Goal: Task Accomplishment & Management: Manage account settings

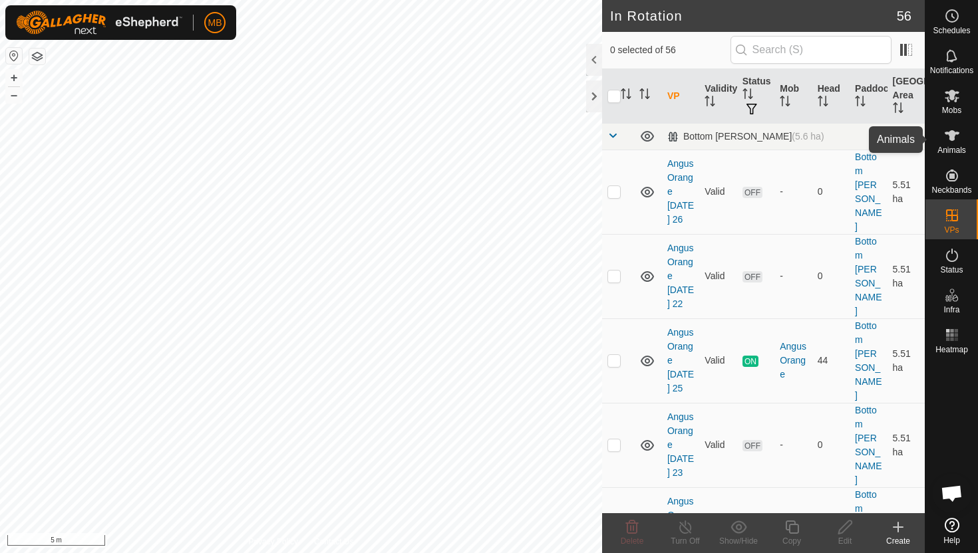
click at [952, 134] on icon at bounding box center [951, 135] width 15 height 11
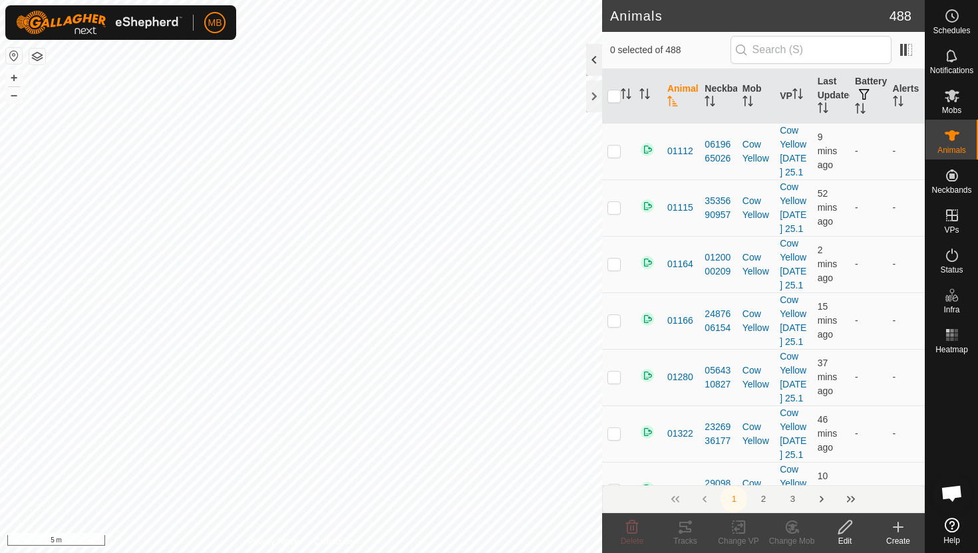
click at [595, 57] on div at bounding box center [594, 60] width 16 height 32
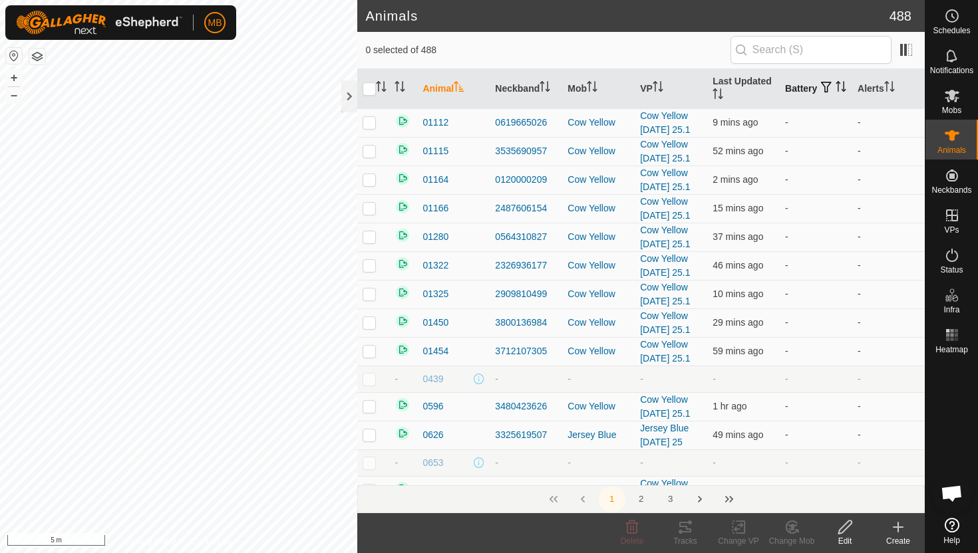
click at [835, 92] on icon "Activate to sort" at bounding box center [840, 86] width 11 height 11
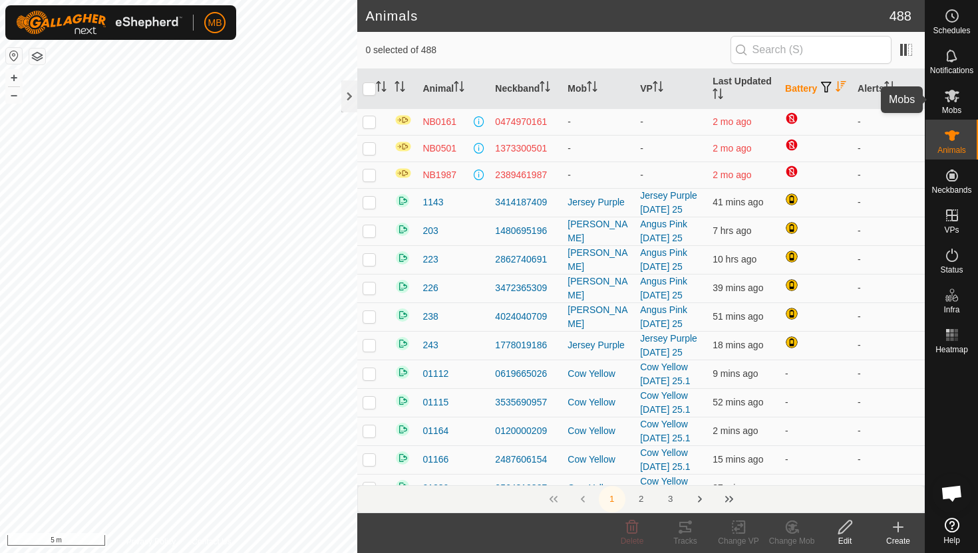
click at [950, 100] on icon at bounding box center [951, 96] width 15 height 13
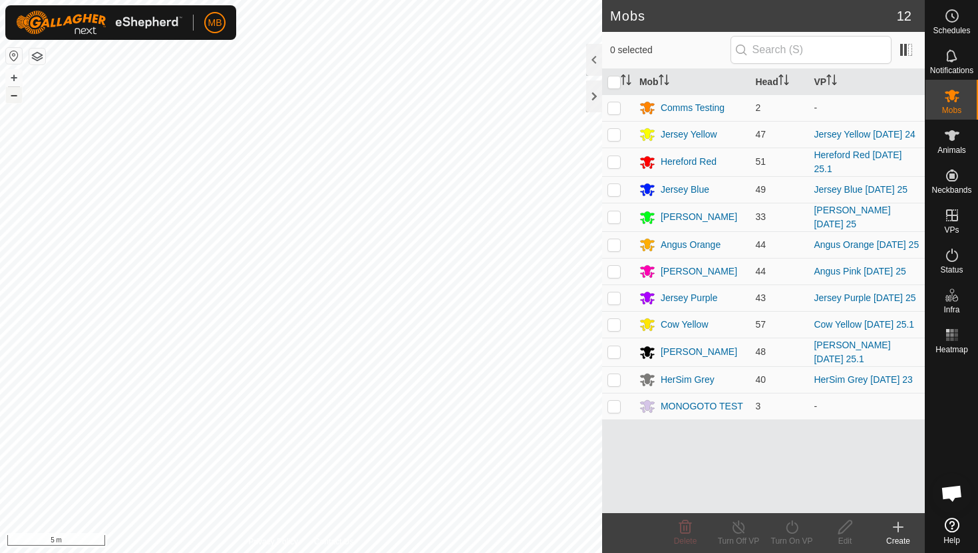
click at [12, 96] on button "–" at bounding box center [14, 95] width 16 height 16
click at [17, 98] on button "–" at bounding box center [14, 95] width 16 height 16
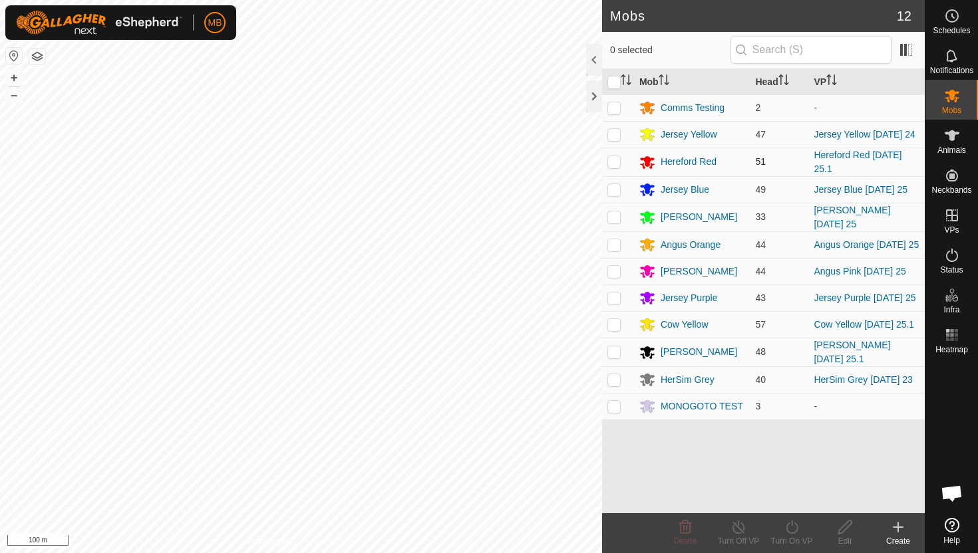
click at [614, 163] on p-checkbox at bounding box center [613, 161] width 13 height 11
checkbox input "true"
click at [793, 527] on icon at bounding box center [791, 527] width 17 height 16
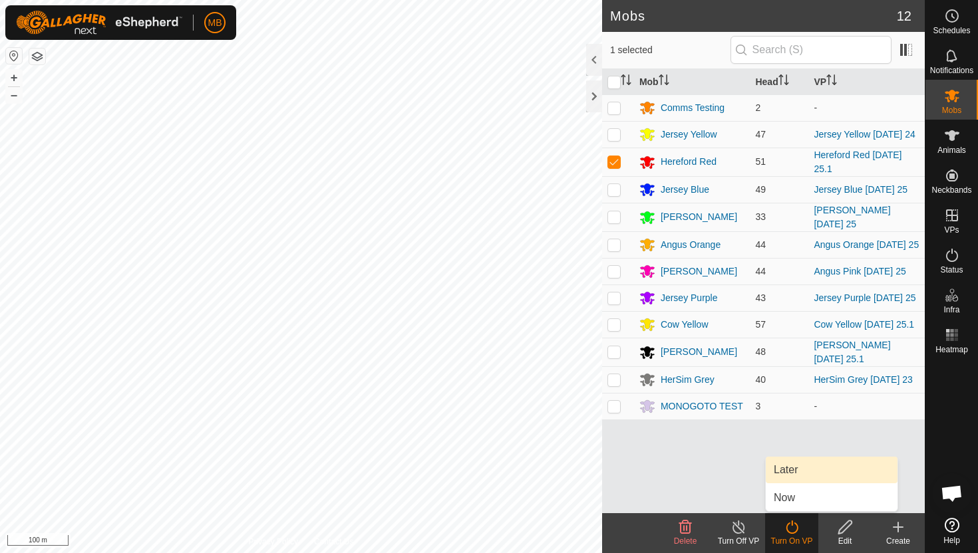
click at [804, 476] on link "Later" at bounding box center [831, 470] width 132 height 27
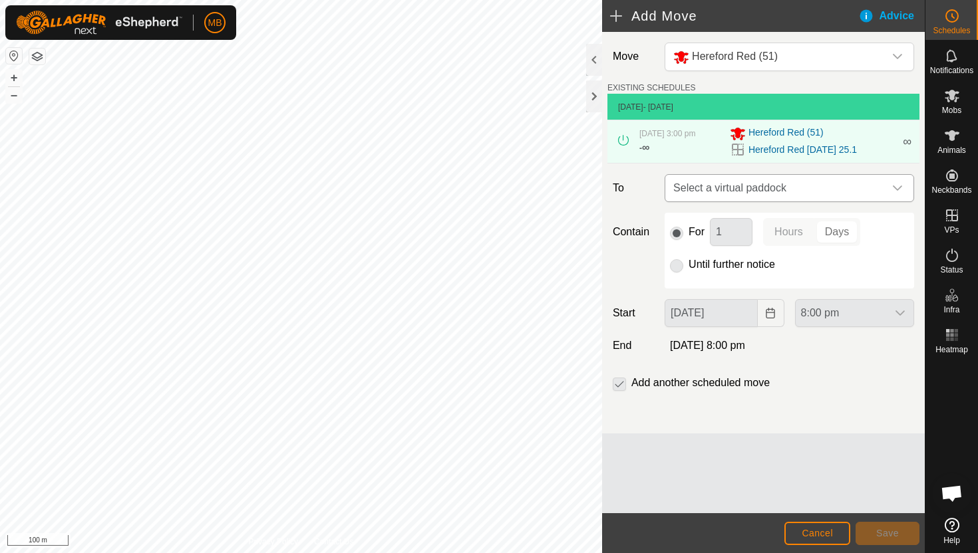
click at [893, 186] on icon "dropdown trigger" at bounding box center [897, 188] width 11 height 11
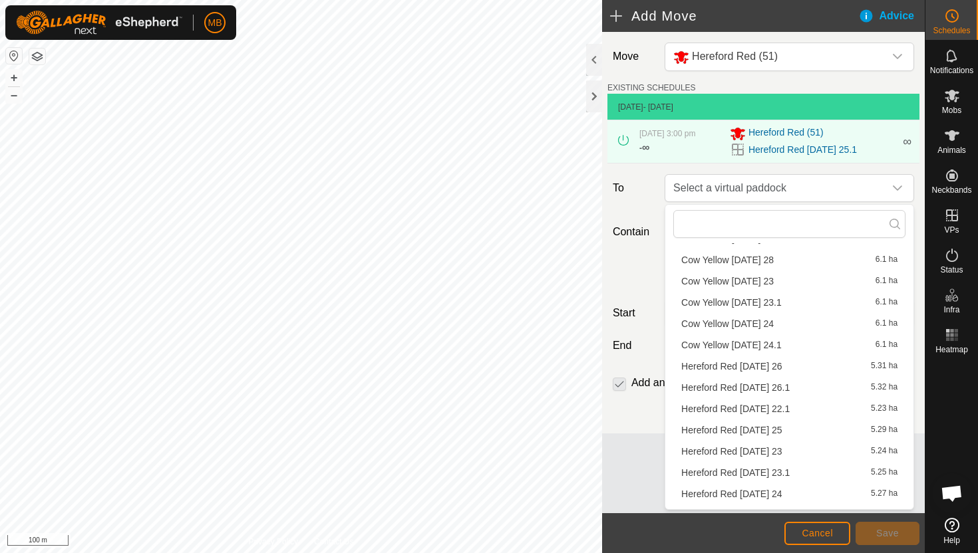
scroll to position [259, 0]
click at [777, 368] on li "Hereford Red Friday 26 5.31 ha" at bounding box center [789, 365] width 232 height 20
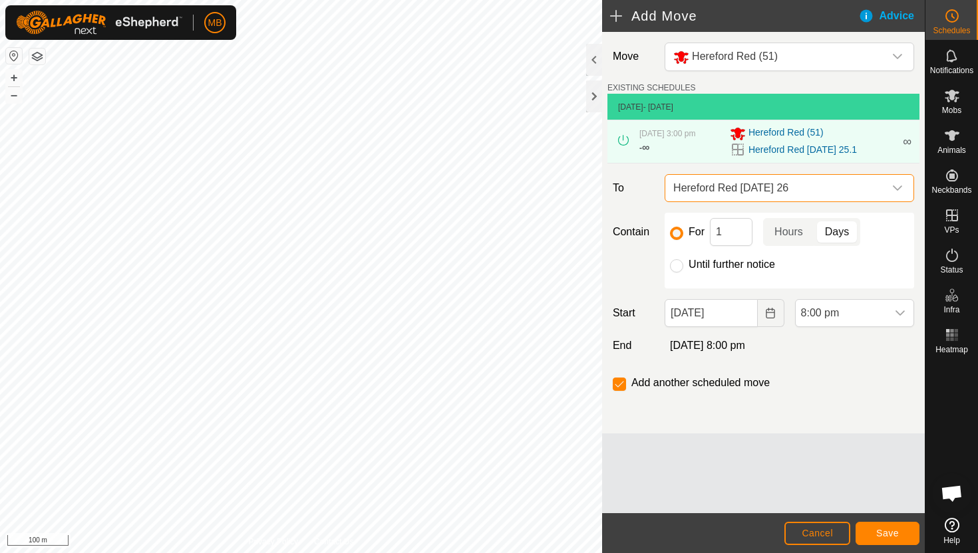
click at [697, 263] on label "Until further notice" at bounding box center [731, 264] width 86 height 11
click at [683, 263] on input "Until further notice" at bounding box center [676, 265] width 13 height 13
radio input "true"
checkbox input "false"
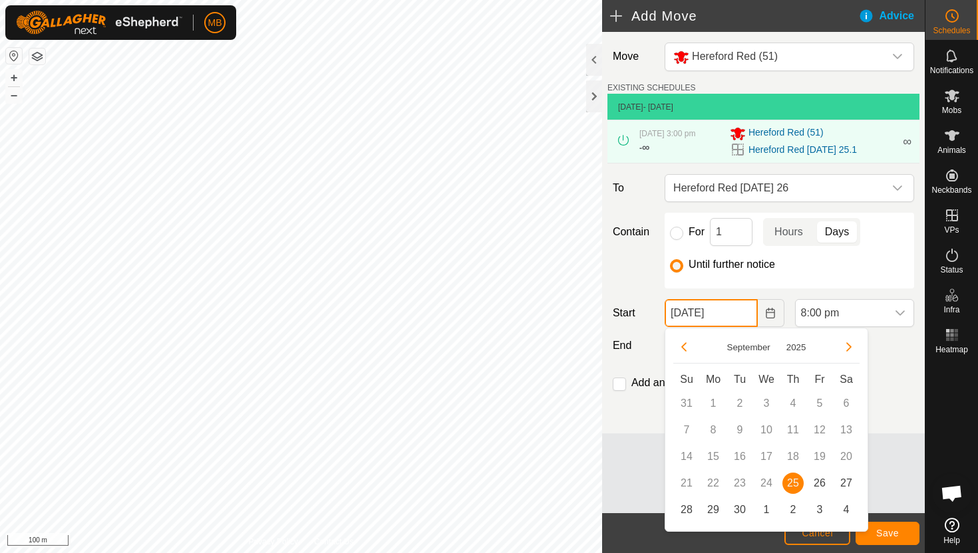
click at [738, 313] on input "25 Sep, 2025" at bounding box center [710, 313] width 92 height 28
click at [823, 486] on span "26" at bounding box center [819, 483] width 21 height 21
type input "26 Sep, 2025"
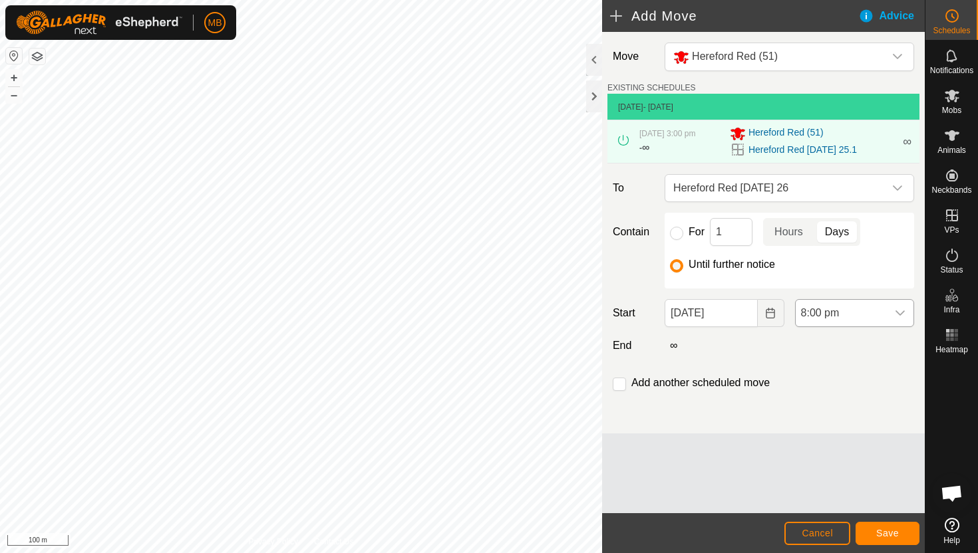
click at [889, 309] on div "dropdown trigger" at bounding box center [900, 313] width 27 height 27
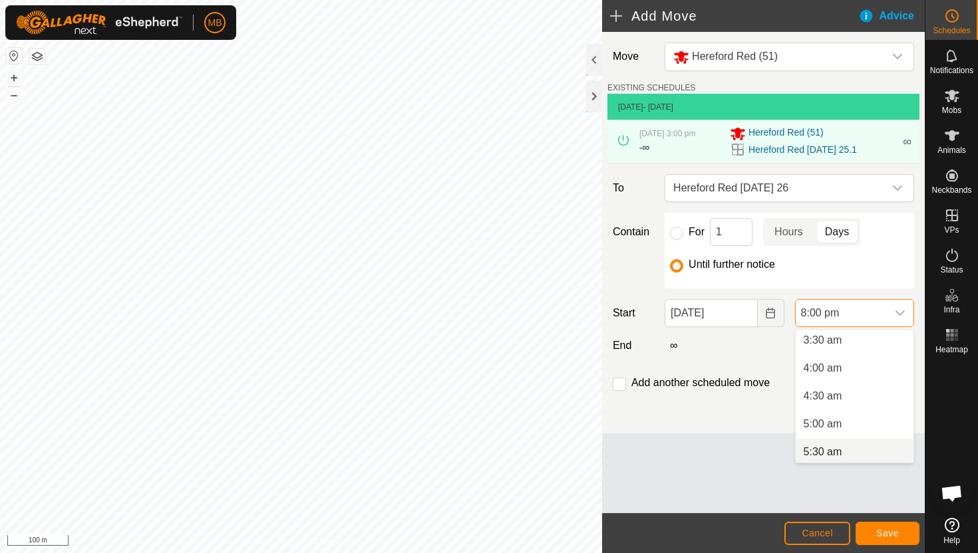
scroll to position [201, 0]
click at [853, 450] on li "5:30 am" at bounding box center [854, 449] width 118 height 27
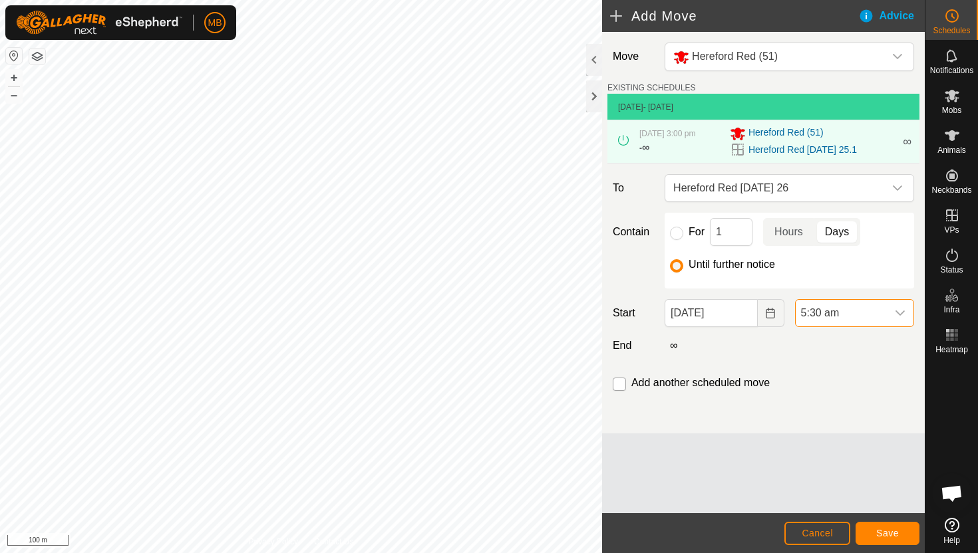
click at [620, 382] on input "checkbox" at bounding box center [619, 384] width 13 height 13
checkbox input "true"
click at [889, 533] on span "Save" at bounding box center [887, 533] width 23 height 11
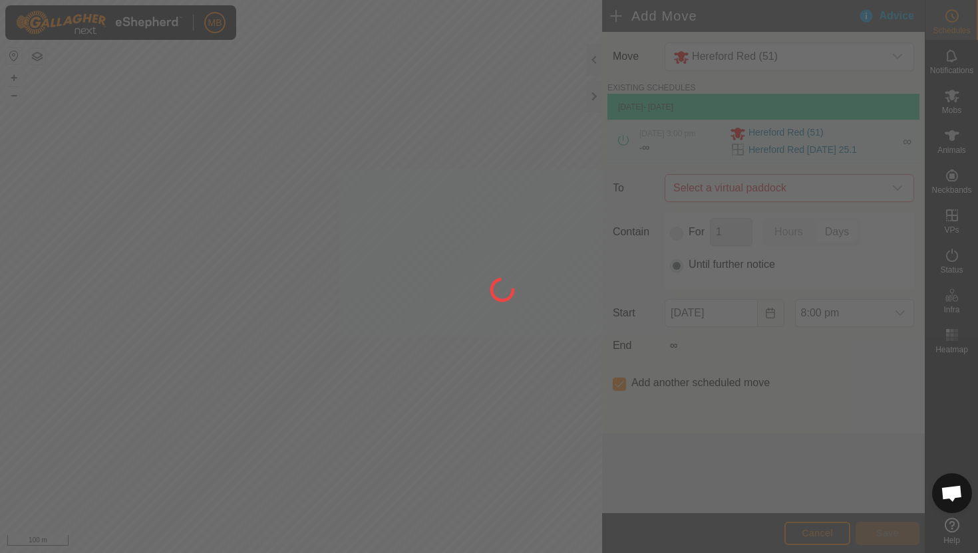
type input "26 Sep, 2025"
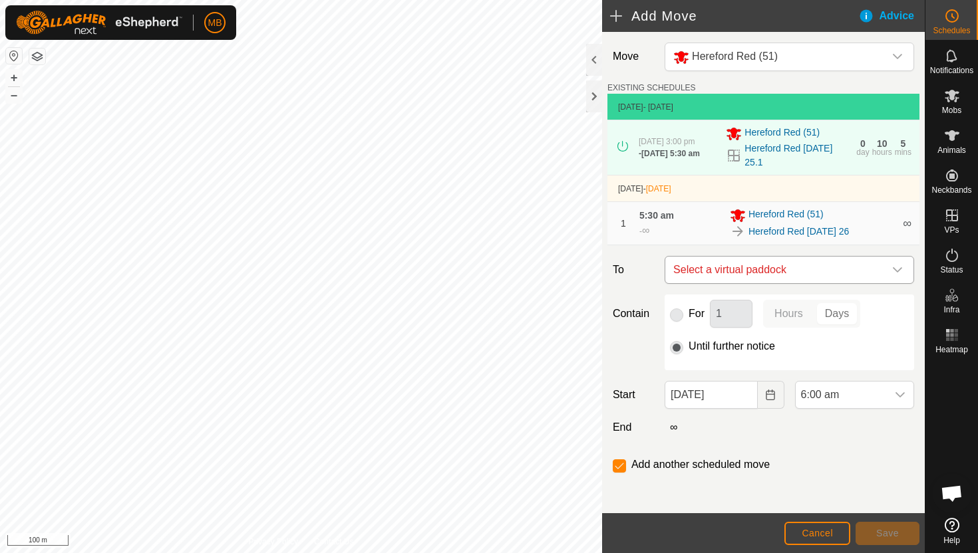
click at [896, 275] on icon "dropdown trigger" at bounding box center [897, 270] width 11 height 11
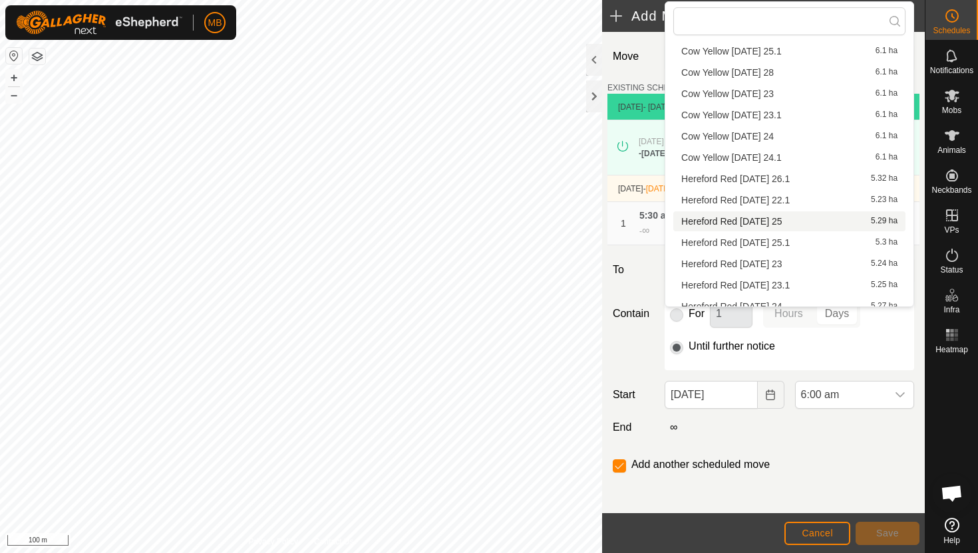
scroll to position [245, 0]
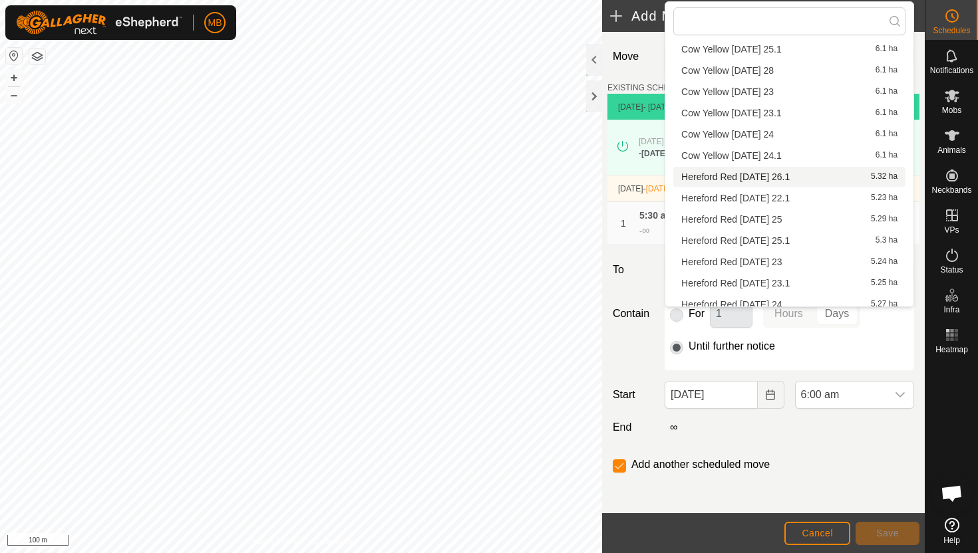
click at [777, 179] on li "Hereford Red Friday 26.1 5.32 ha" at bounding box center [789, 177] width 232 height 20
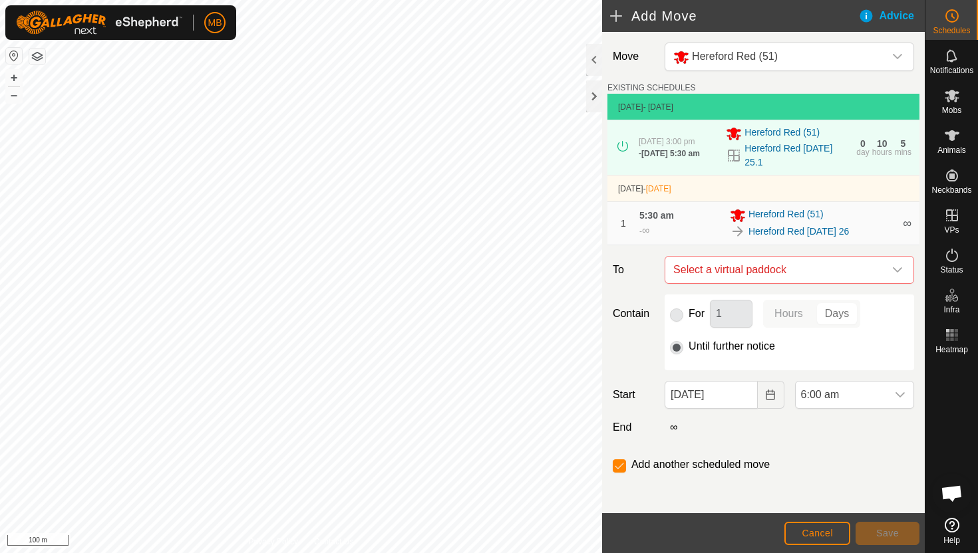
checkbox input "false"
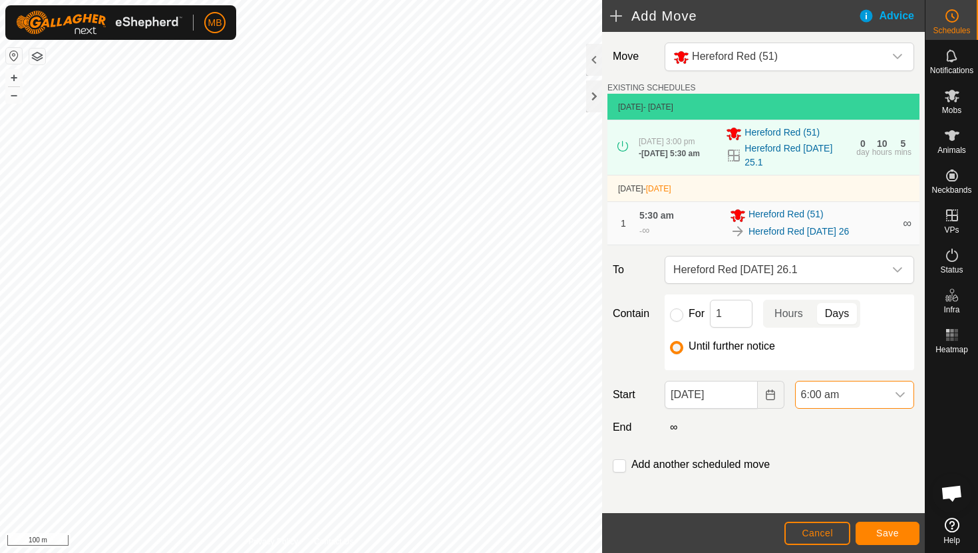
click at [853, 396] on span "6:00 am" at bounding box center [840, 395] width 91 height 27
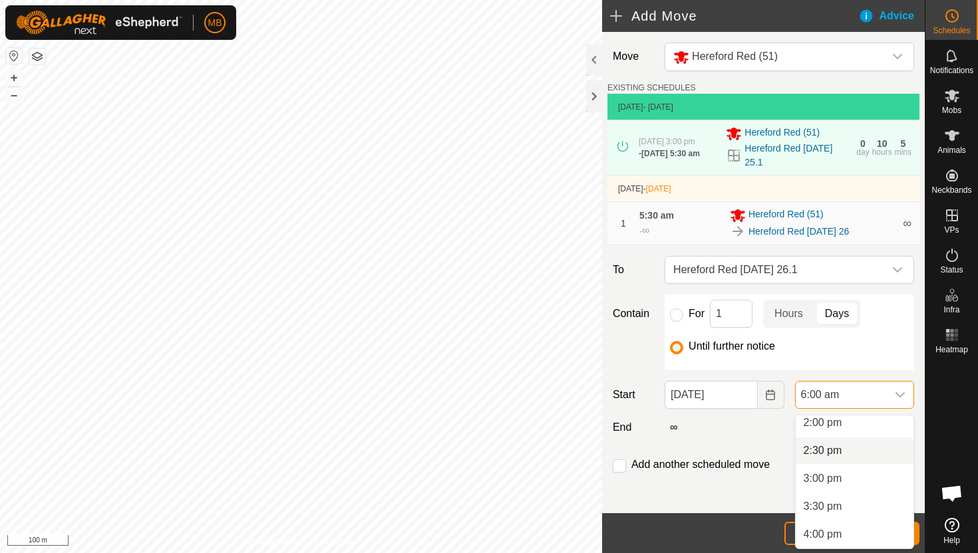
scroll to position [789, 0]
click at [849, 477] on li "3:00 pm" at bounding box center [854, 477] width 118 height 27
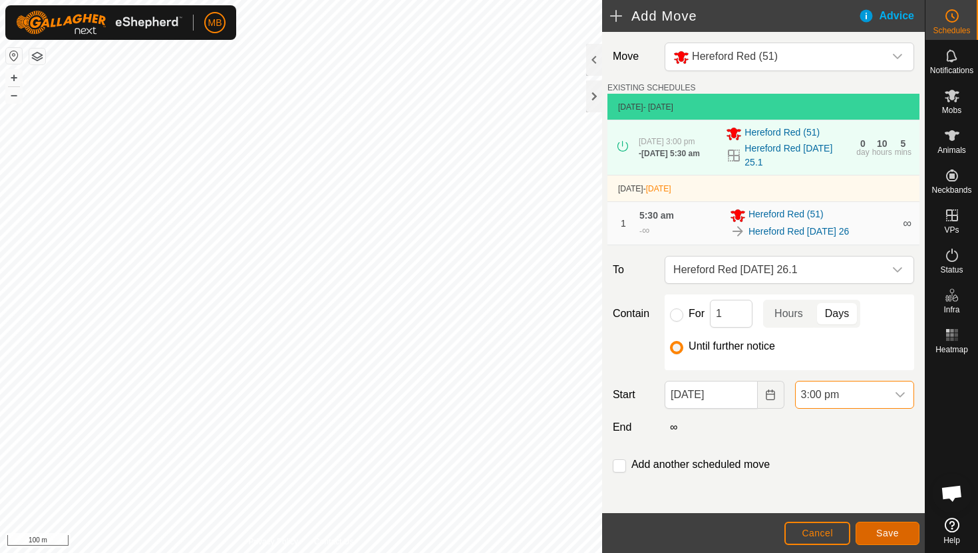
click at [891, 533] on span "Save" at bounding box center [887, 533] width 23 height 11
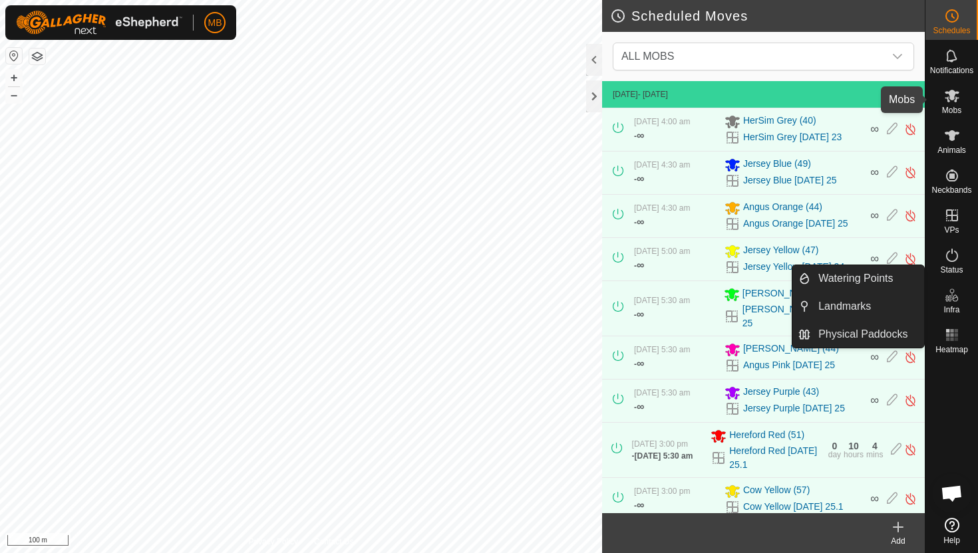
click at [950, 95] on icon at bounding box center [951, 96] width 15 height 13
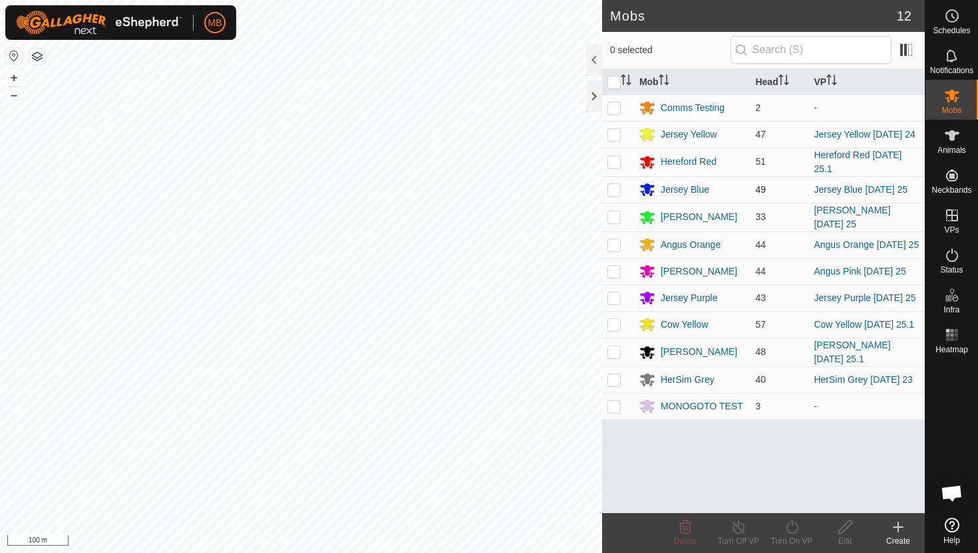
click at [615, 192] on p-checkbox at bounding box center [613, 189] width 13 height 11
checkbox input "true"
click at [792, 529] on icon at bounding box center [791, 527] width 17 height 16
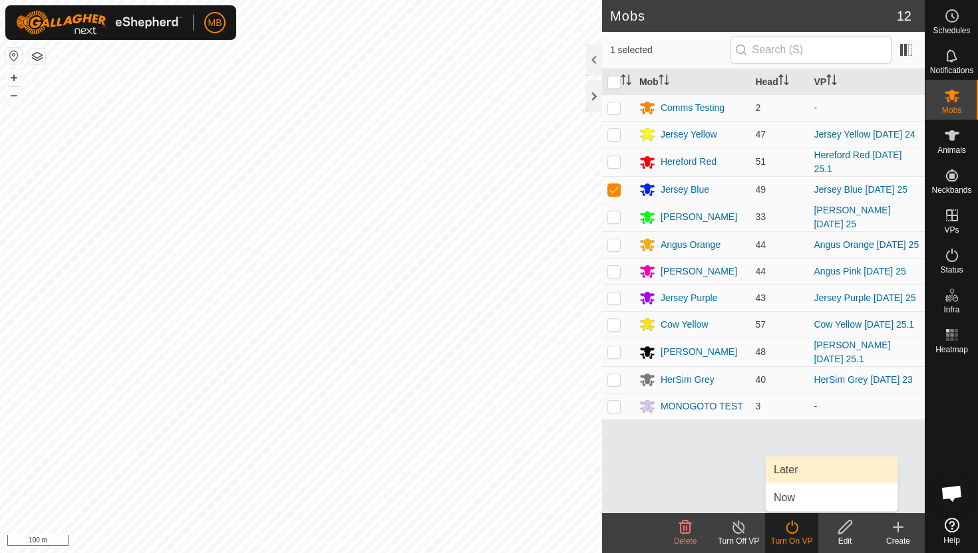
click at [787, 467] on link "Later" at bounding box center [831, 470] width 132 height 27
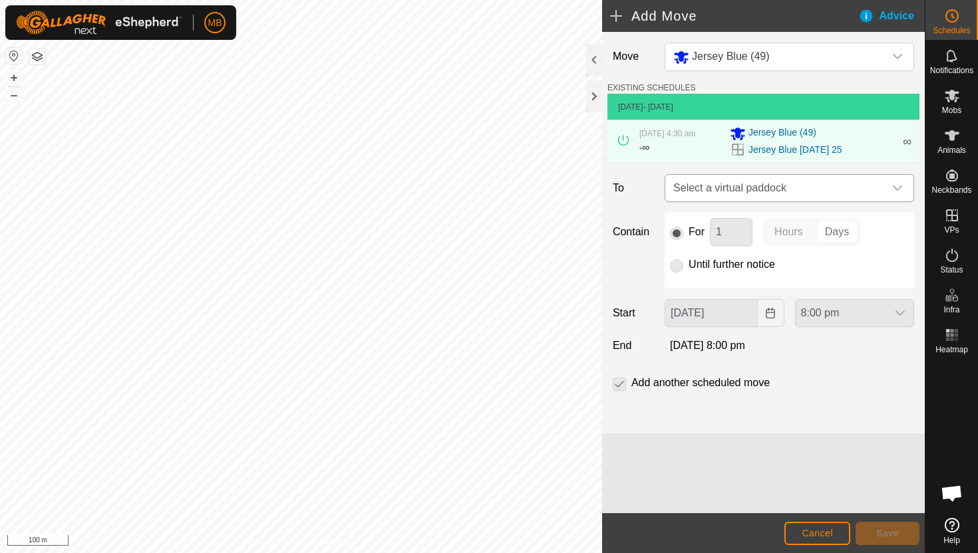
click at [900, 184] on icon "dropdown trigger" at bounding box center [897, 188] width 11 height 11
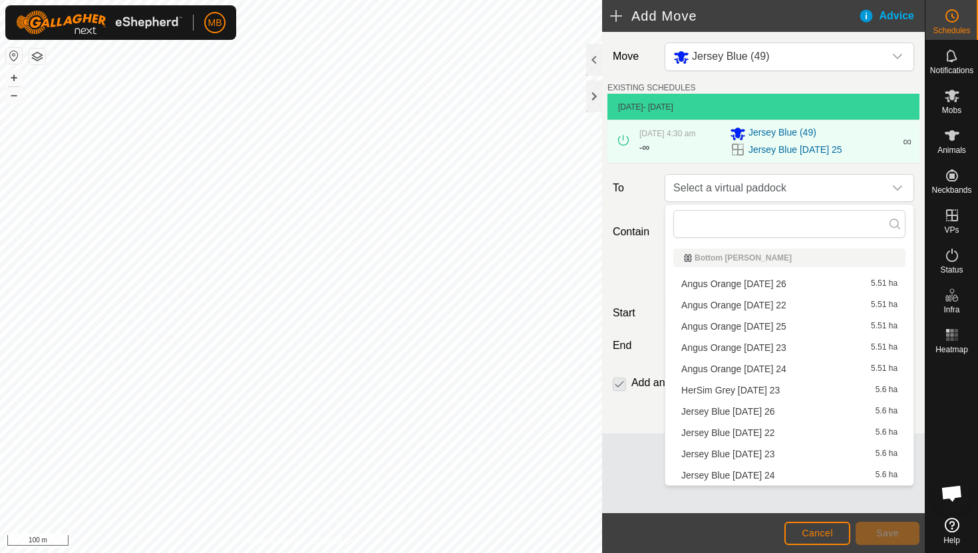
click at [749, 410] on li "Jersey Blue Friday 26 5.6 ha" at bounding box center [789, 412] width 232 height 20
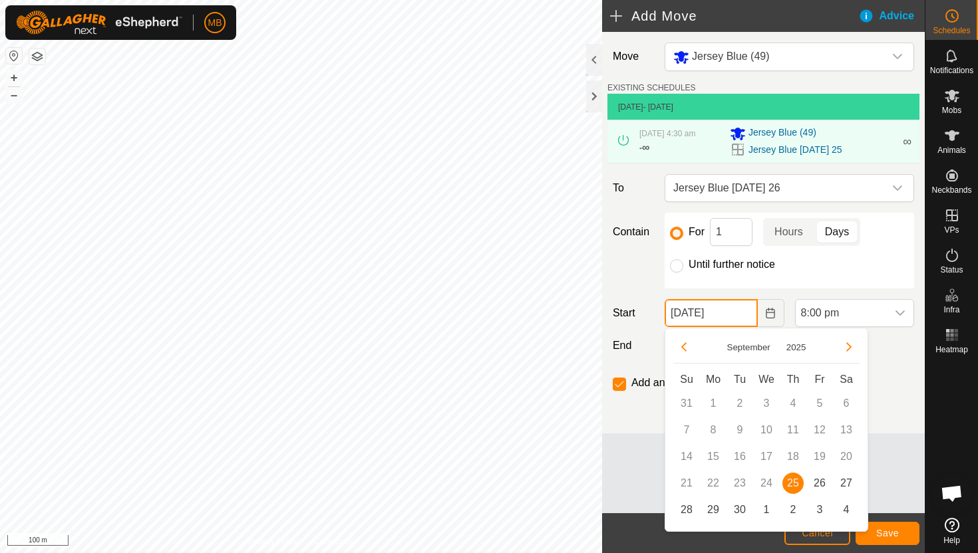
click at [746, 316] on input "25 Sep, 2025" at bounding box center [710, 313] width 92 height 28
click at [819, 483] on span "26" at bounding box center [819, 483] width 21 height 21
type input "26 Sep, 2025"
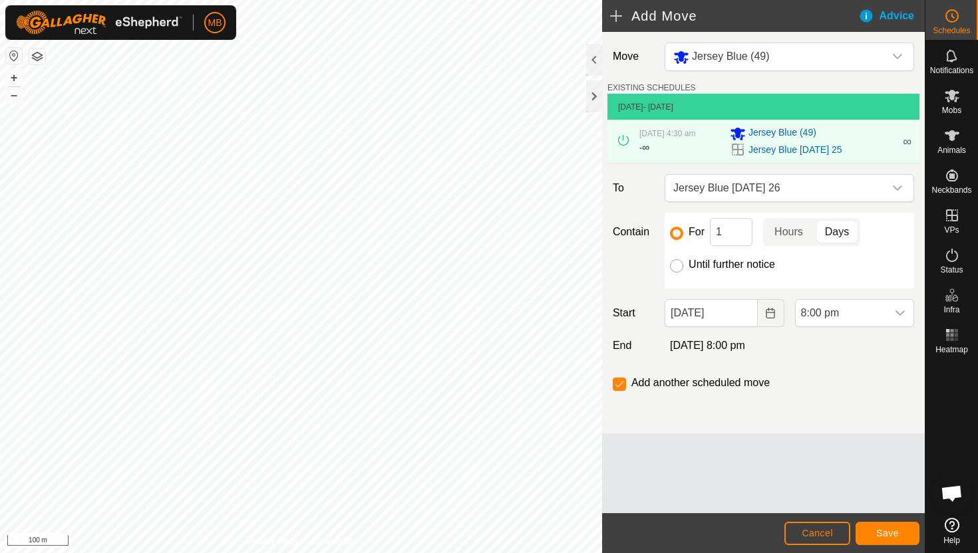
click at [678, 266] on input "Until further notice" at bounding box center [676, 265] width 13 height 13
radio input "true"
checkbox input "false"
click at [853, 316] on span "8:00 pm" at bounding box center [840, 313] width 91 height 27
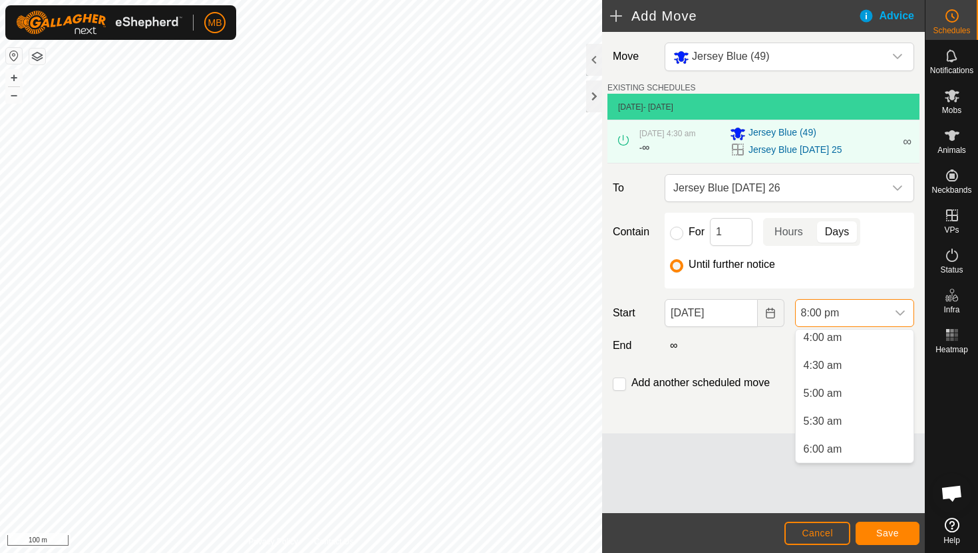
scroll to position [228, 0]
click at [855, 370] on li "4:30 am" at bounding box center [854, 366] width 118 height 27
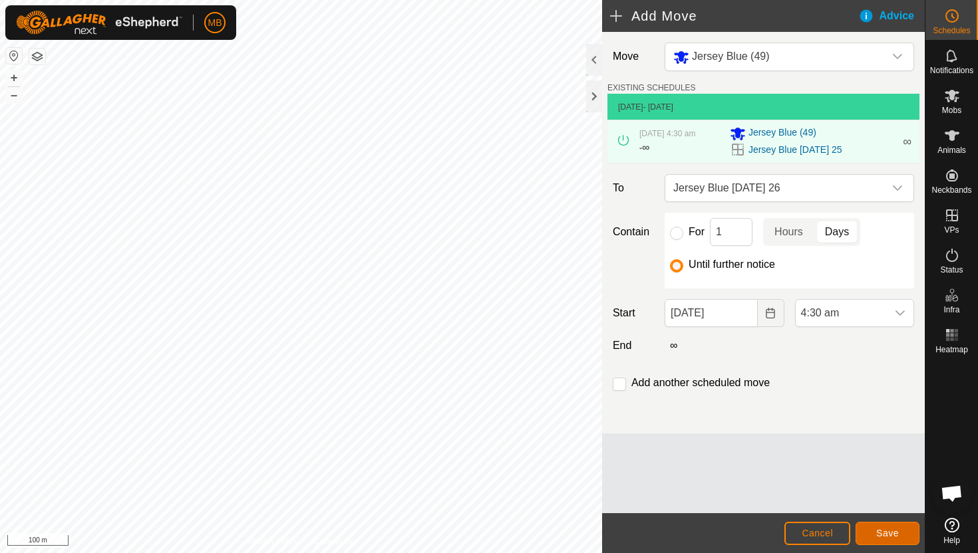
click at [875, 528] on button "Save" at bounding box center [887, 533] width 64 height 23
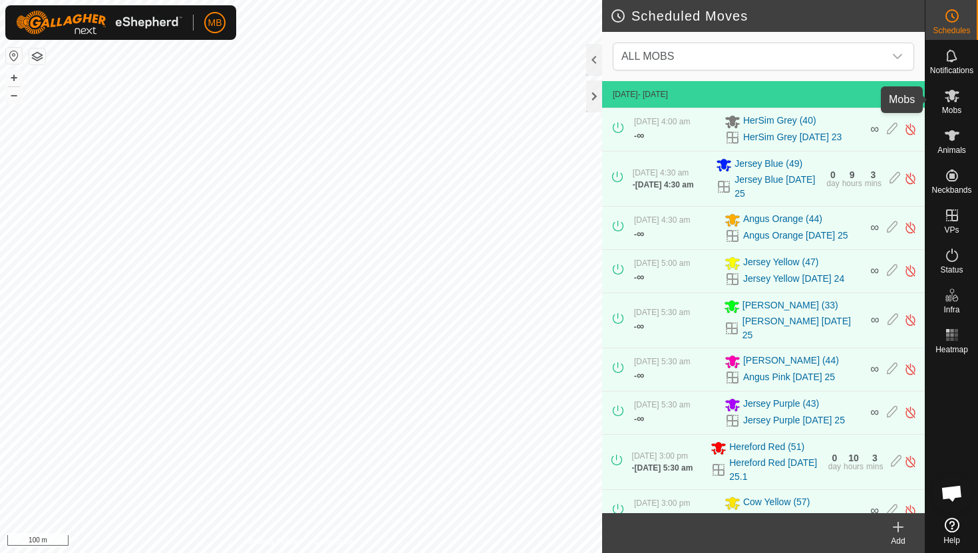
click at [955, 102] on icon at bounding box center [952, 96] width 16 height 16
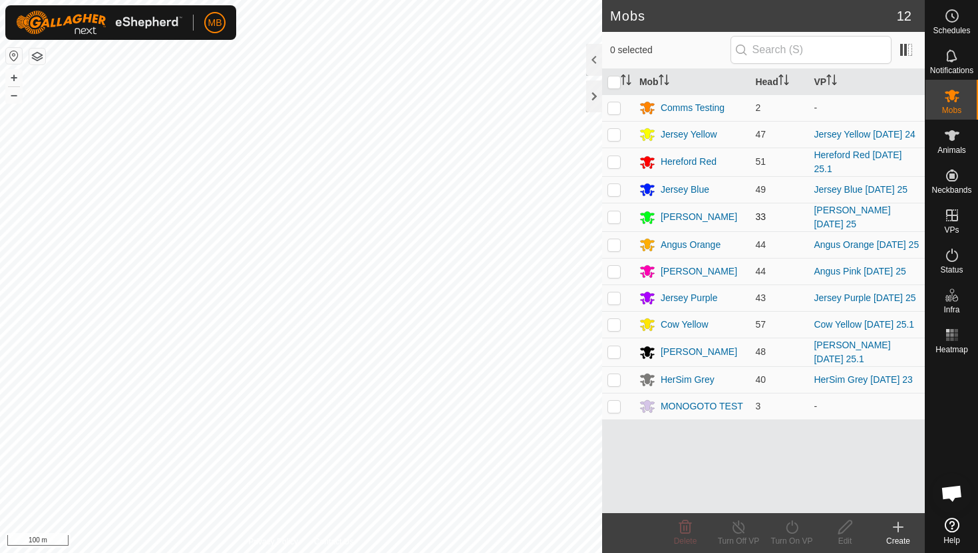
click at [614, 217] on p-checkbox at bounding box center [613, 216] width 13 height 11
checkbox input "true"
click at [791, 528] on icon at bounding box center [791, 527] width 17 height 16
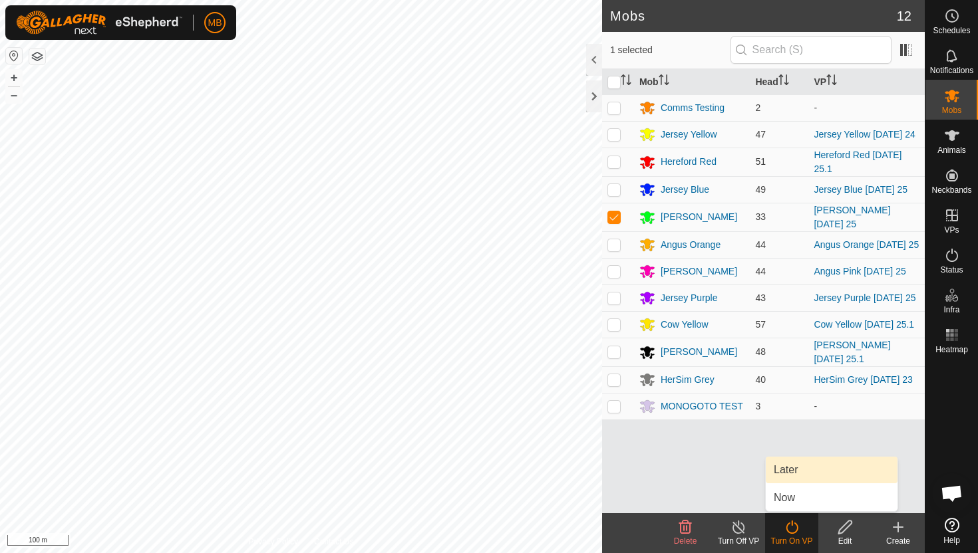
click at [793, 472] on link "Later" at bounding box center [831, 470] width 132 height 27
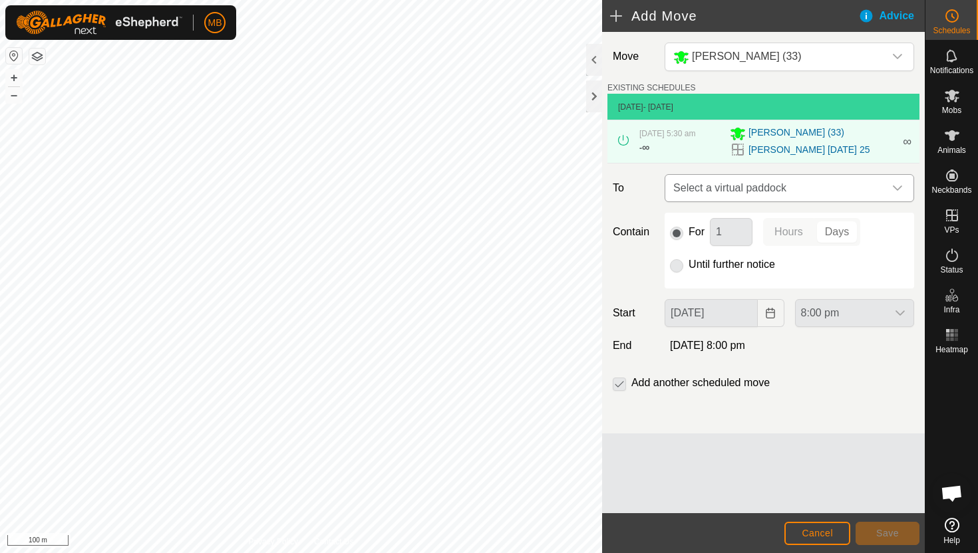
click at [892, 189] on icon "dropdown trigger" at bounding box center [897, 188] width 11 height 11
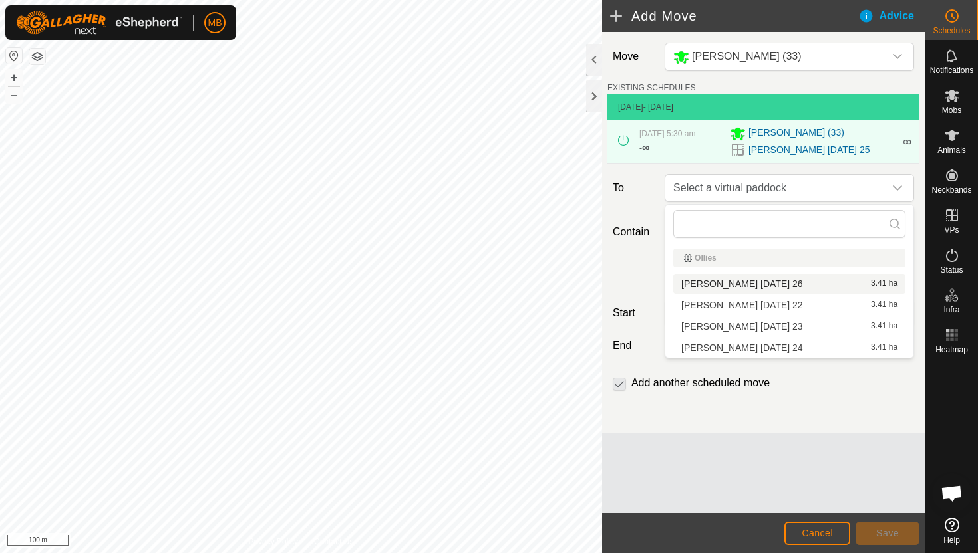
click at [802, 286] on li "Angus Green Friday 26 3.41 ha" at bounding box center [789, 284] width 232 height 20
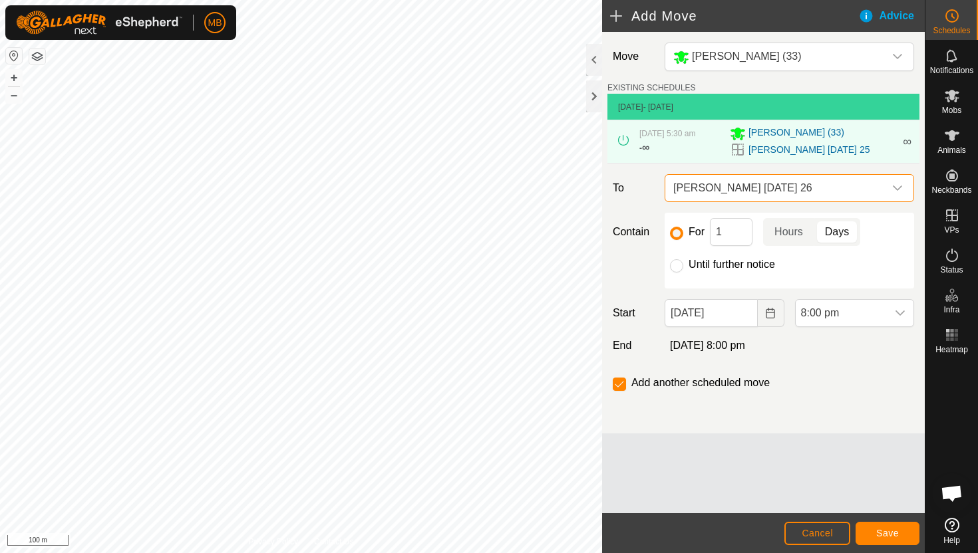
click at [694, 265] on label "Until further notice" at bounding box center [731, 264] width 86 height 11
click at [683, 265] on input "Until further notice" at bounding box center [676, 265] width 13 height 13
radio input "true"
checkbox input "false"
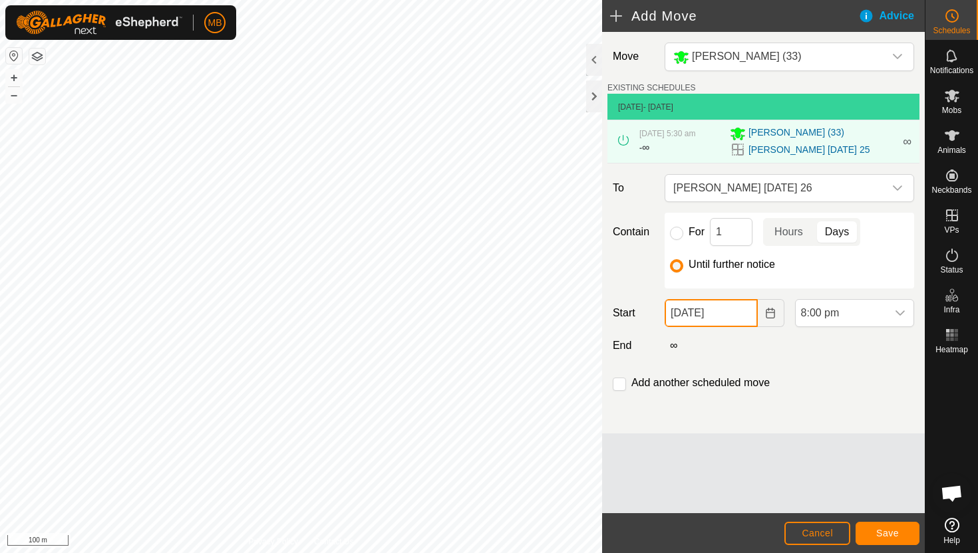
click at [743, 313] on input "25 Sep, 2025" at bounding box center [710, 313] width 92 height 28
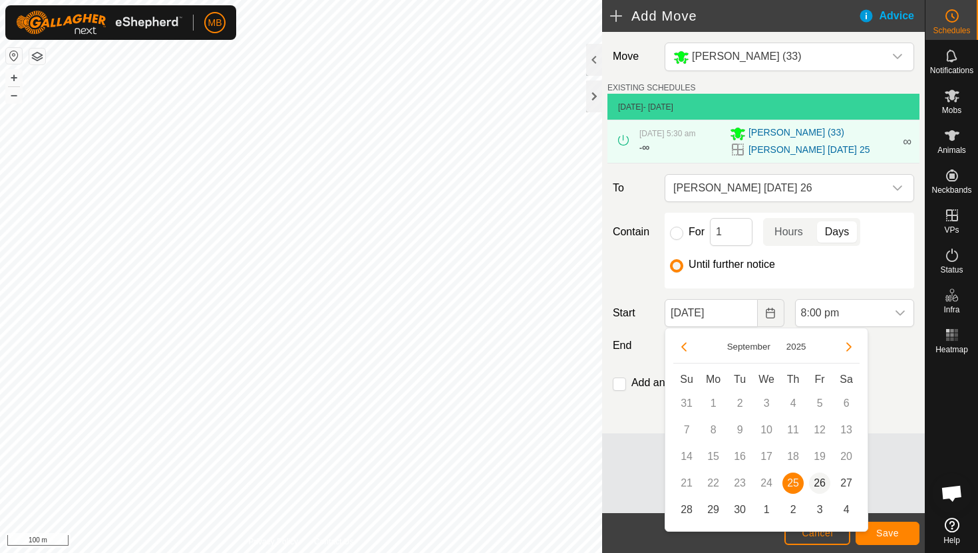
click at [819, 480] on span "26" at bounding box center [819, 483] width 21 height 21
type input "26 Sep, 2025"
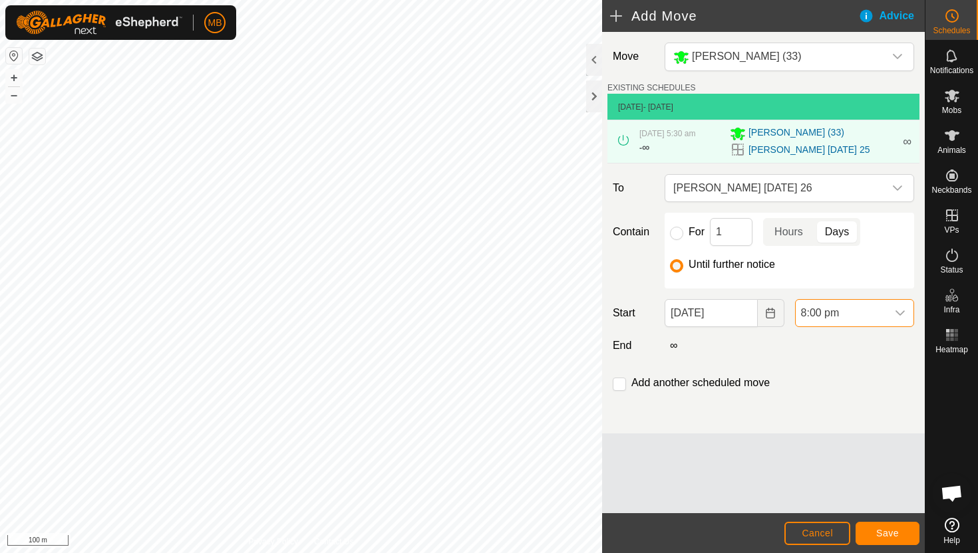
click at [881, 313] on span "8:00 pm" at bounding box center [840, 313] width 91 height 27
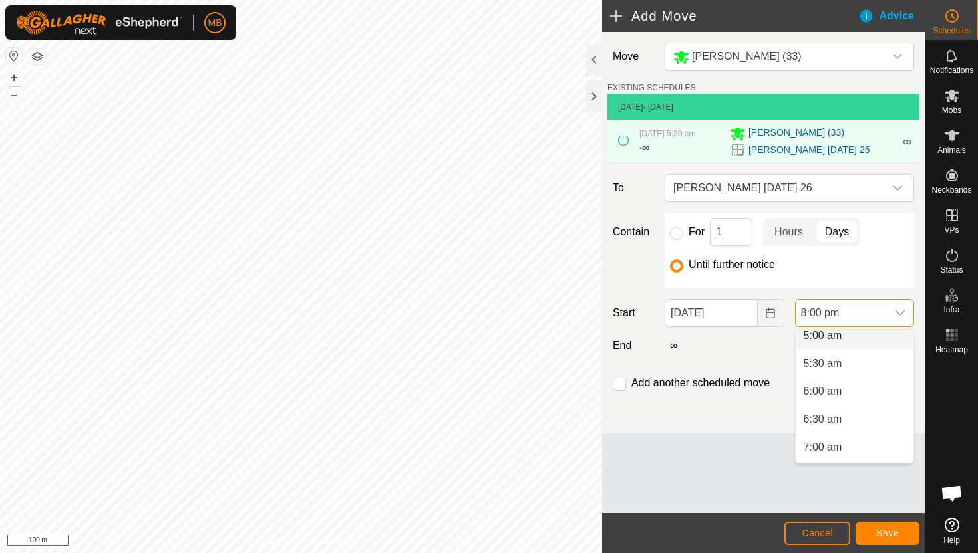
scroll to position [279, 0]
click at [856, 345] on li "5:00 am" at bounding box center [854, 343] width 118 height 27
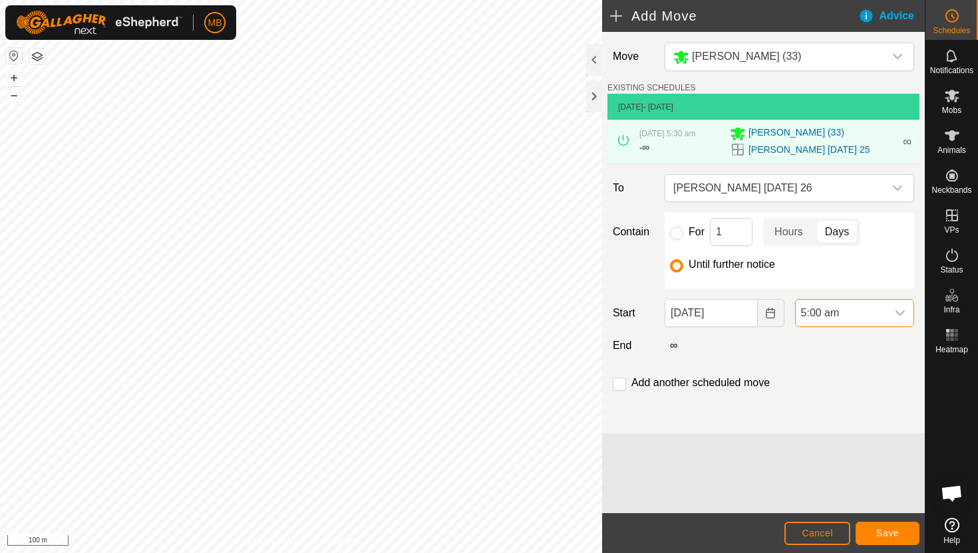
scroll to position [1011, 0]
click at [899, 531] on button "Save" at bounding box center [887, 533] width 64 height 23
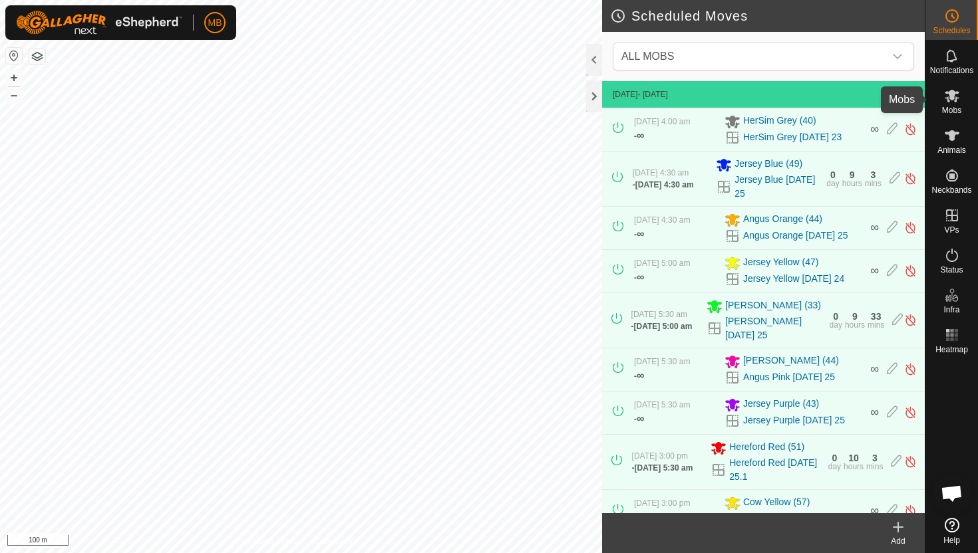
click at [950, 97] on icon at bounding box center [951, 96] width 15 height 13
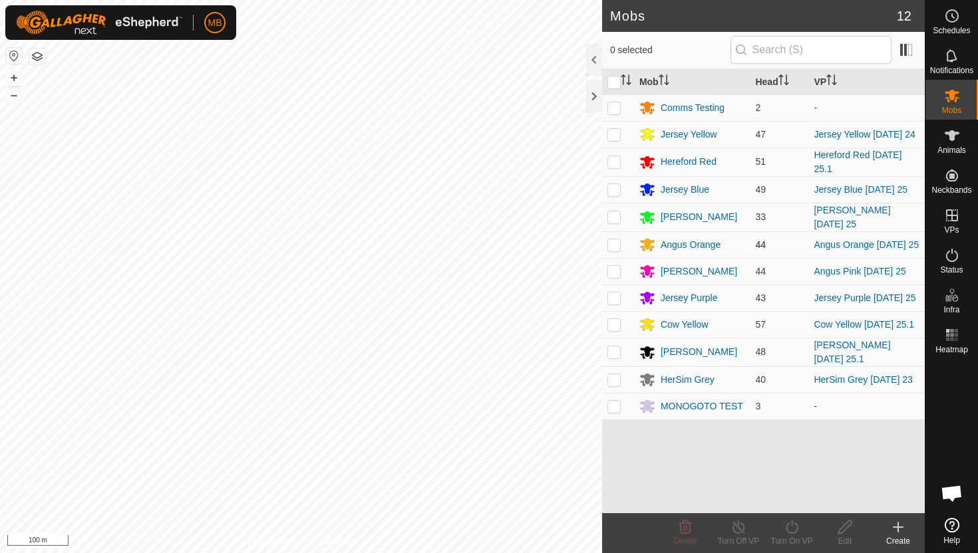
click at [612, 247] on p-checkbox at bounding box center [613, 244] width 13 height 11
checkbox input "true"
click at [791, 525] on icon at bounding box center [791, 527] width 12 height 13
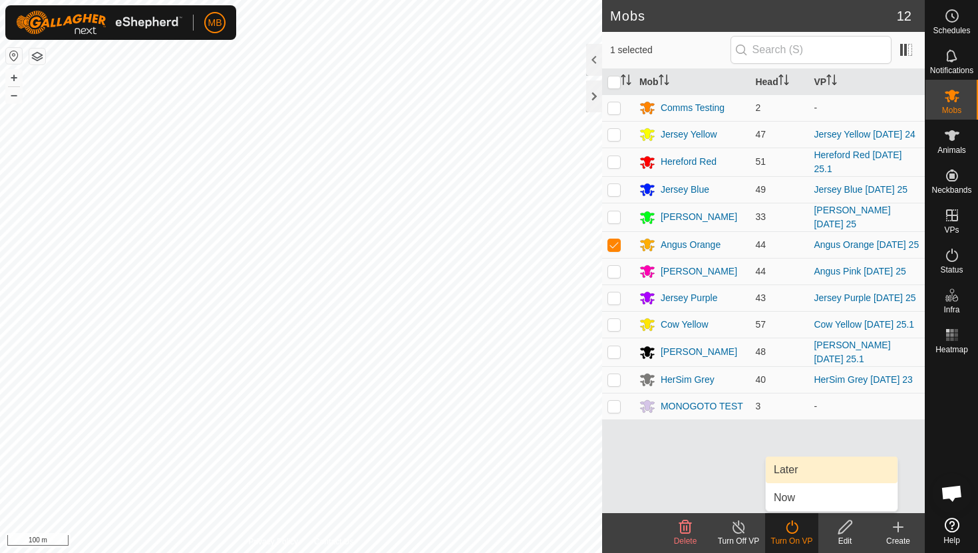
click at [799, 473] on link "Later" at bounding box center [831, 470] width 132 height 27
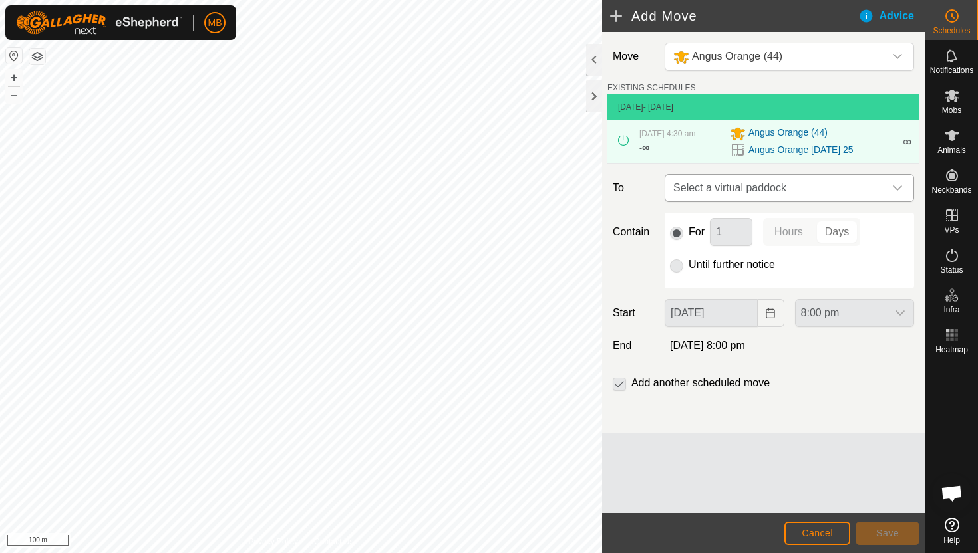
click at [886, 188] on div "dropdown trigger" at bounding box center [897, 188] width 27 height 27
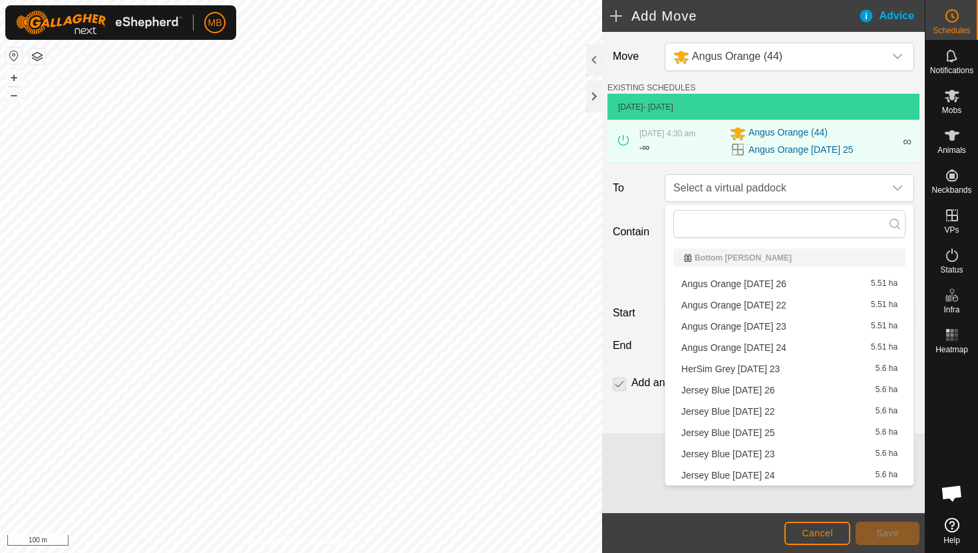
click at [776, 285] on li "Angus Orange Friday 26 5.51 ha" at bounding box center [789, 284] width 232 height 20
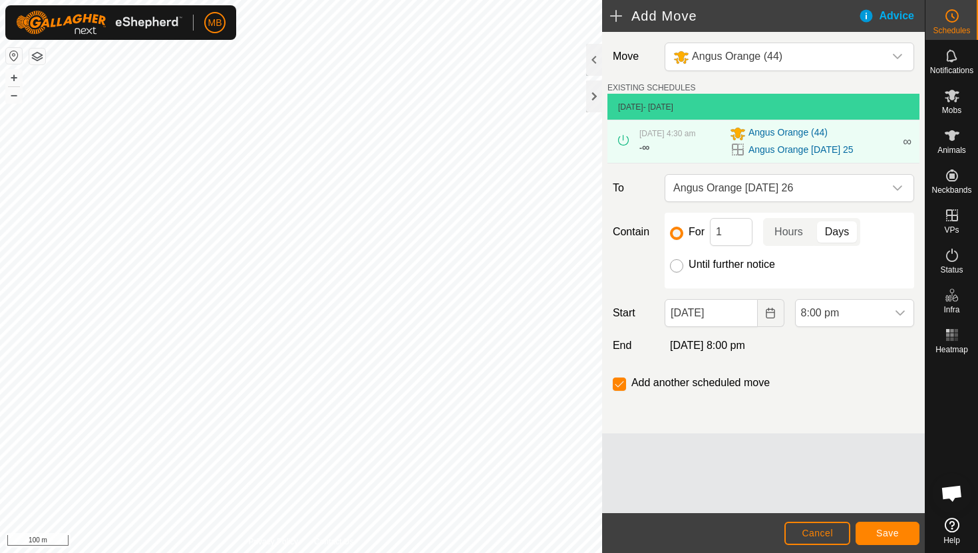
click at [672, 266] on input "Until further notice" at bounding box center [676, 265] width 13 height 13
radio input "true"
checkbox input "false"
click at [748, 315] on input "25 Sep, 2025" at bounding box center [710, 313] width 92 height 28
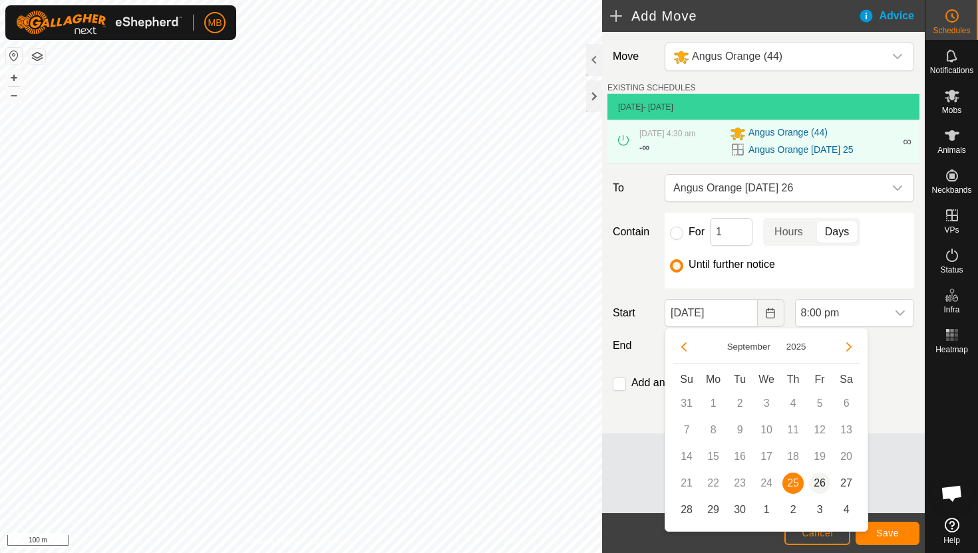
click at [815, 487] on span "26" at bounding box center [819, 483] width 21 height 21
type input "26 Sep, 2025"
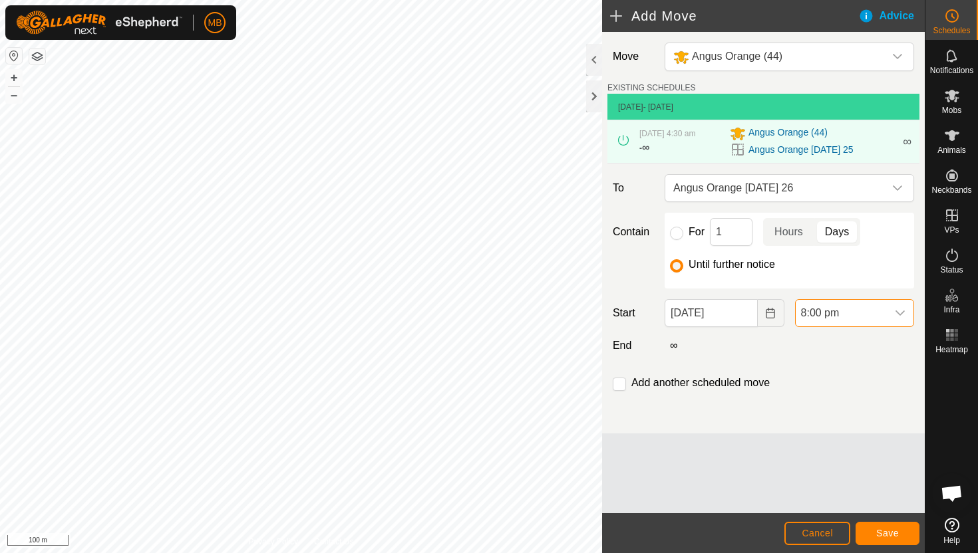
click at [885, 315] on span "8:00 pm" at bounding box center [840, 313] width 91 height 27
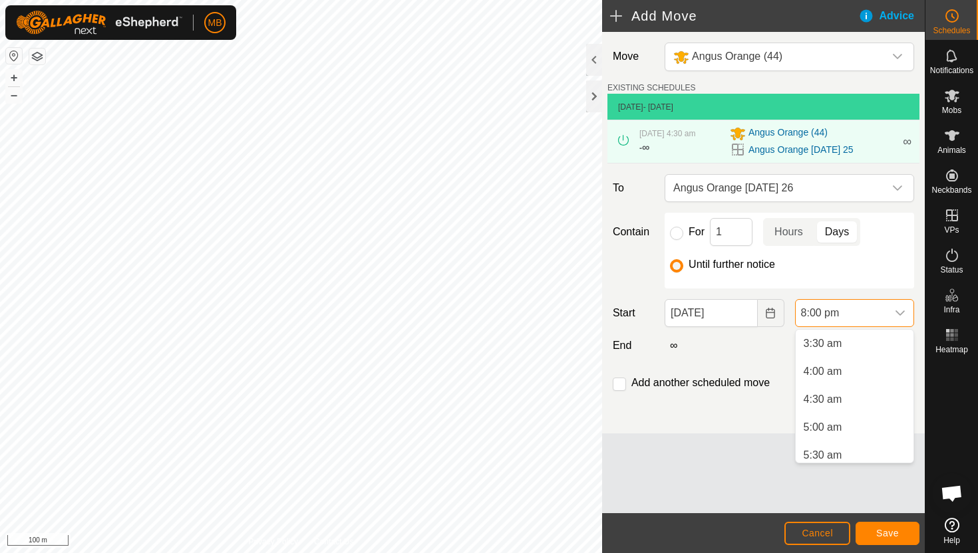
scroll to position [188, 0]
click at [858, 411] on li "4:30 am" at bounding box center [854, 407] width 118 height 27
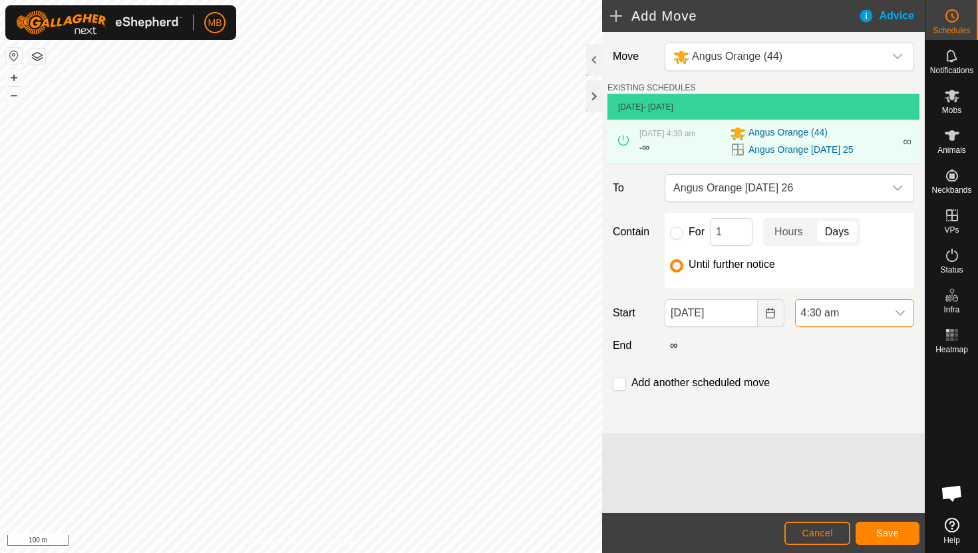
scroll to position [1011, 0]
click at [890, 530] on span "Save" at bounding box center [887, 533] width 23 height 11
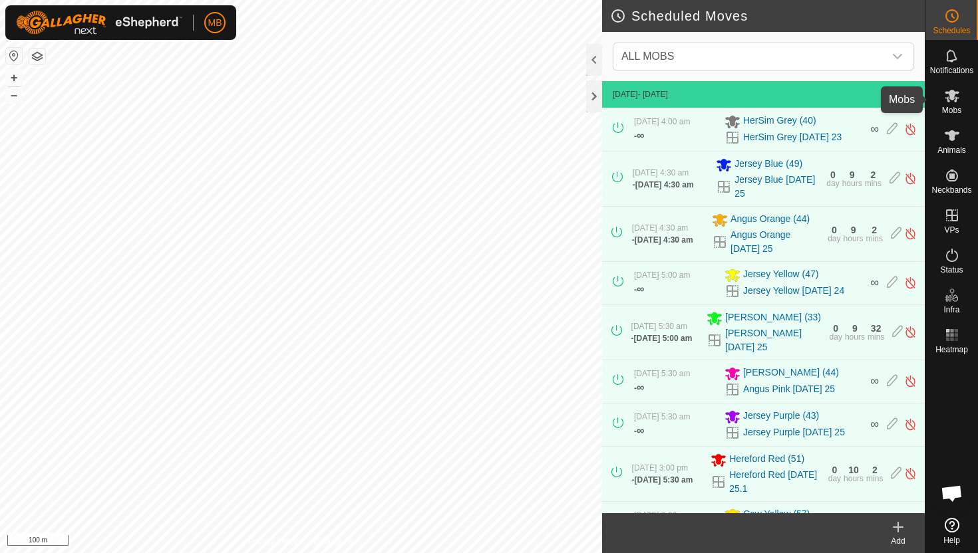
click at [953, 96] on icon at bounding box center [951, 96] width 15 height 13
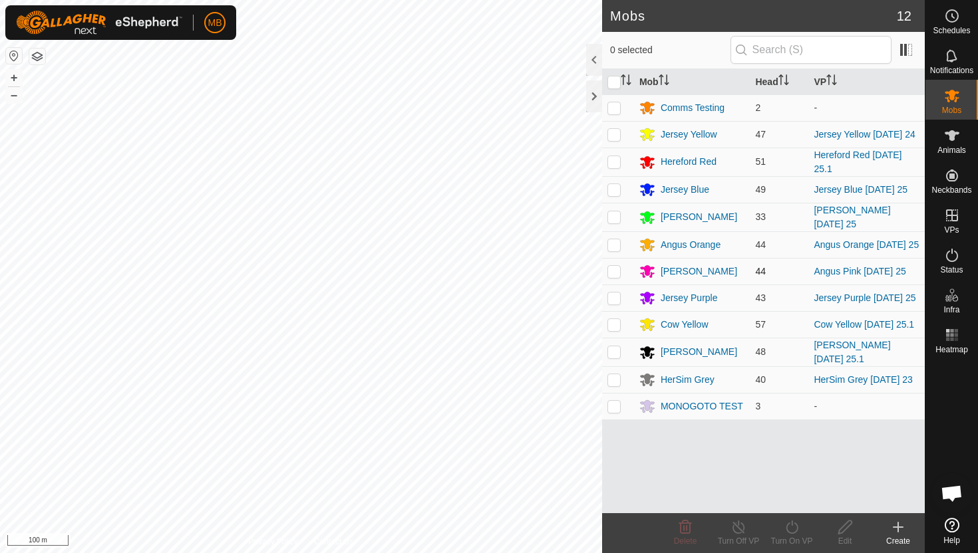
click at [613, 275] on p-checkbox at bounding box center [613, 271] width 13 height 11
checkbox input "true"
click at [791, 528] on icon at bounding box center [791, 527] width 17 height 16
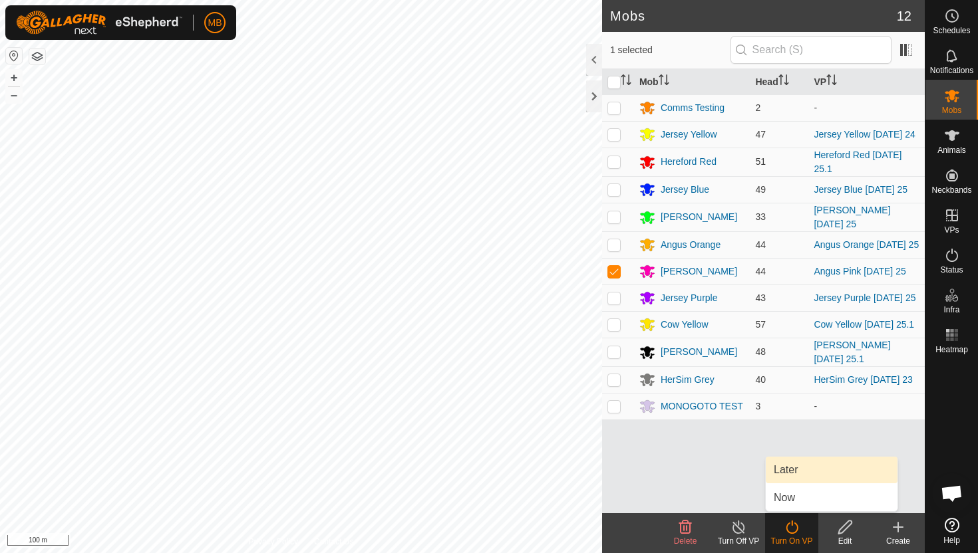
click at [797, 474] on link "Later" at bounding box center [831, 470] width 132 height 27
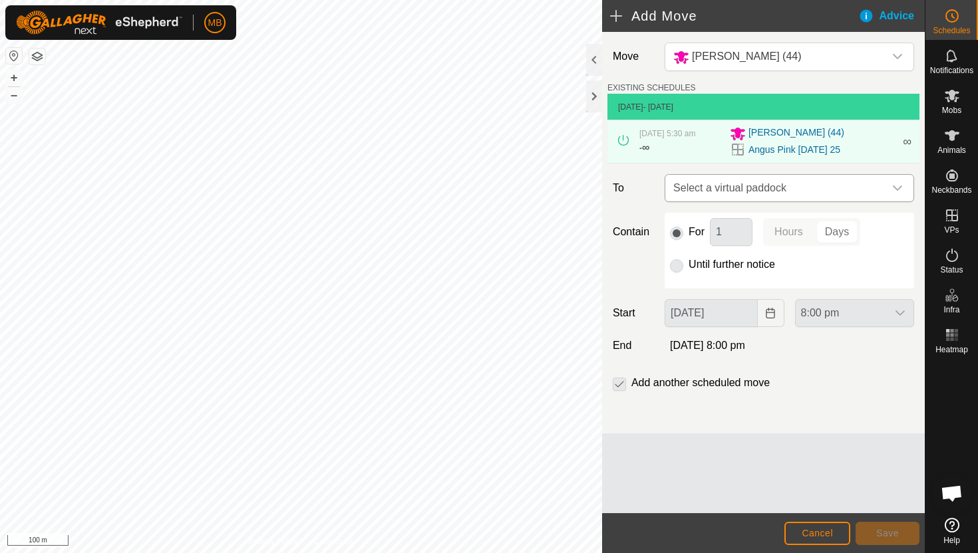
click at [898, 182] on div "dropdown trigger" at bounding box center [897, 188] width 27 height 27
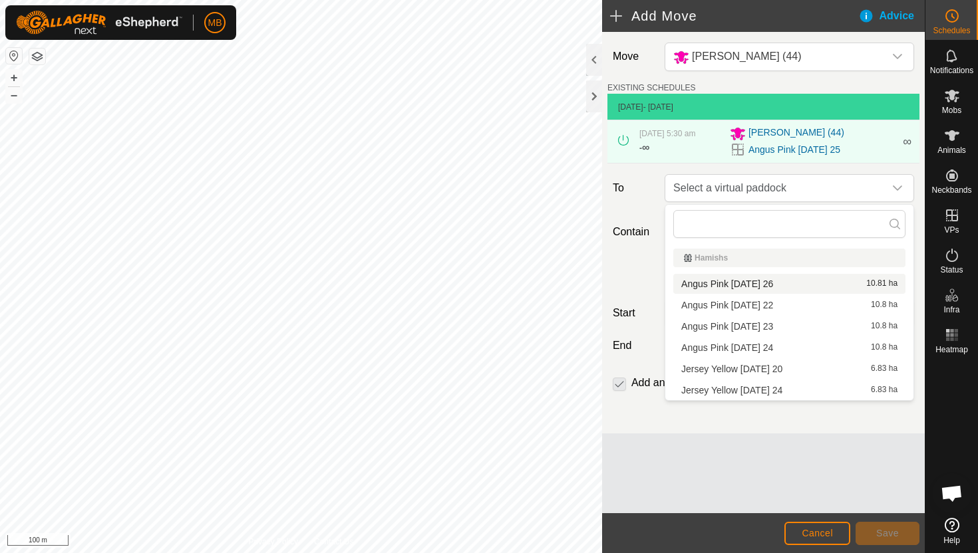
click at [776, 282] on li "Angus Pink Friday 26 10.81 ha" at bounding box center [789, 284] width 232 height 20
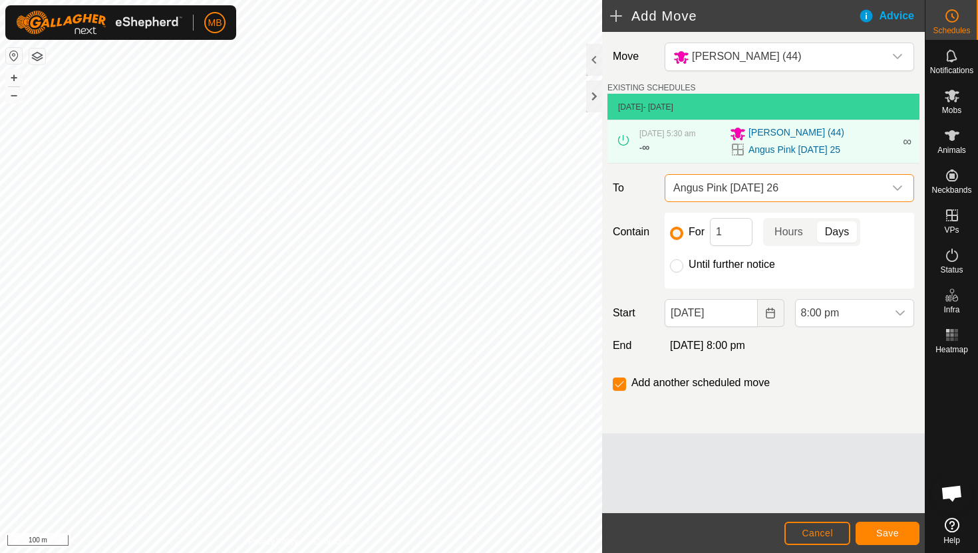
click at [692, 263] on label "Until further notice" at bounding box center [731, 264] width 86 height 11
click at [683, 263] on input "Until further notice" at bounding box center [676, 265] width 13 height 13
radio input "true"
checkbox input "false"
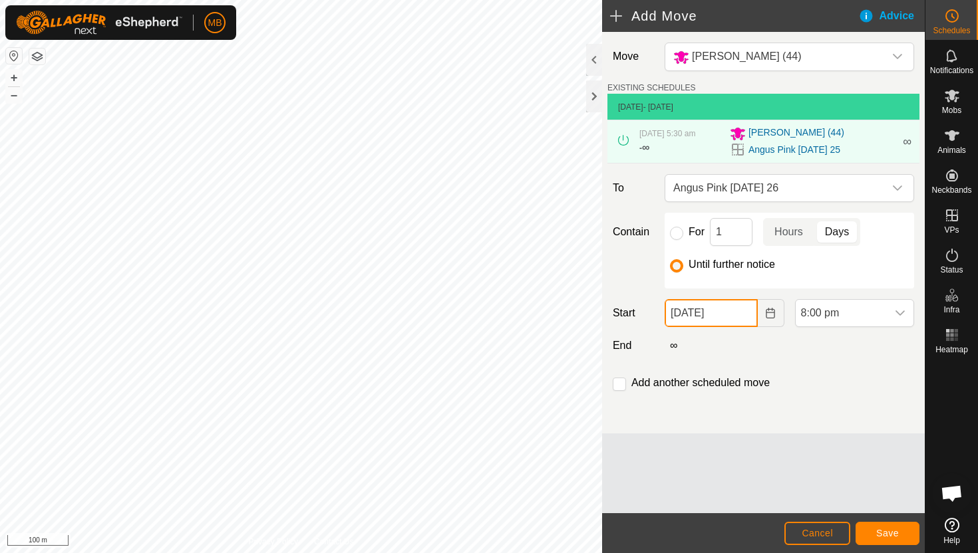
click at [744, 323] on input "25 Sep, 2025" at bounding box center [710, 313] width 92 height 28
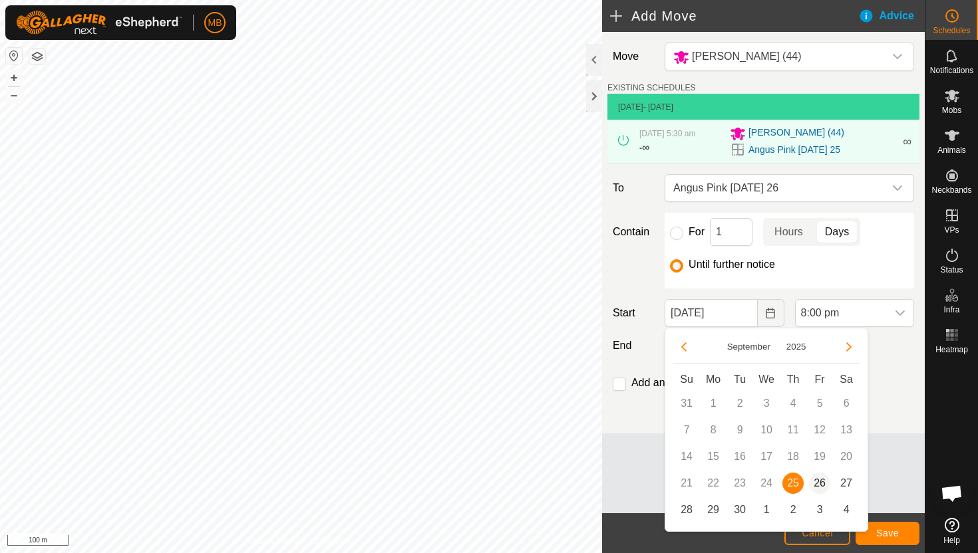
click at [821, 478] on span "26" at bounding box center [819, 483] width 21 height 21
type input "26 Sep, 2025"
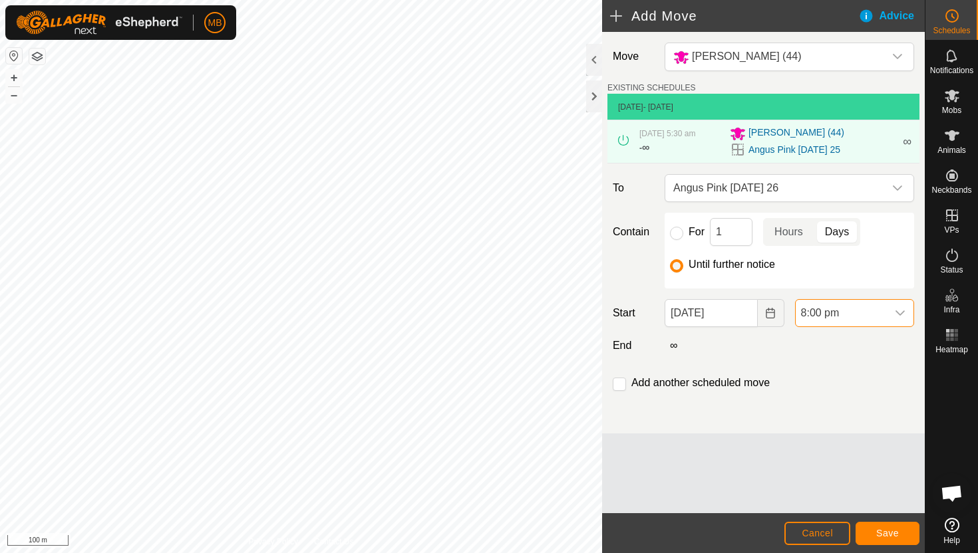
click at [874, 315] on span "8:00 pm" at bounding box center [840, 313] width 91 height 27
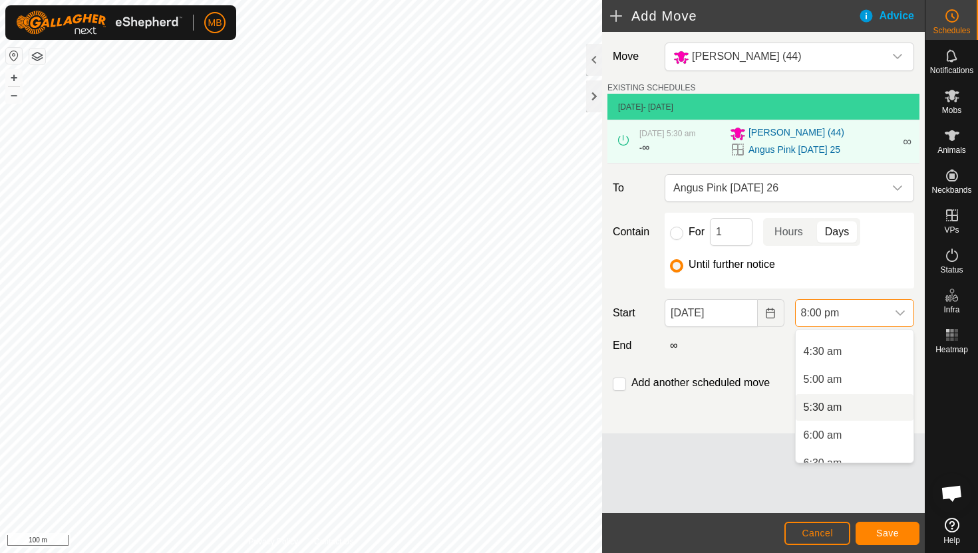
click at [855, 410] on li "5:30 am" at bounding box center [854, 407] width 118 height 27
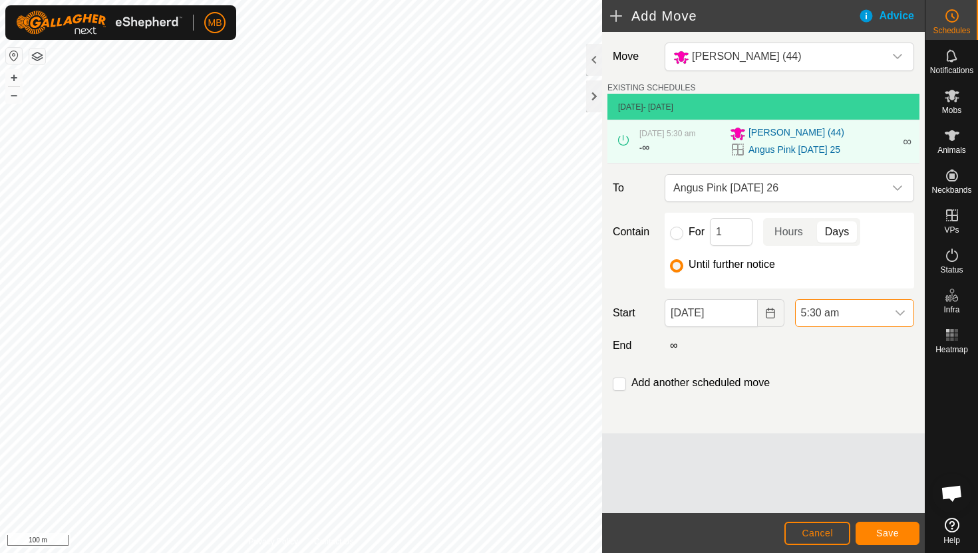
scroll to position [1011, 0]
click at [887, 531] on span "Save" at bounding box center [887, 533] width 23 height 11
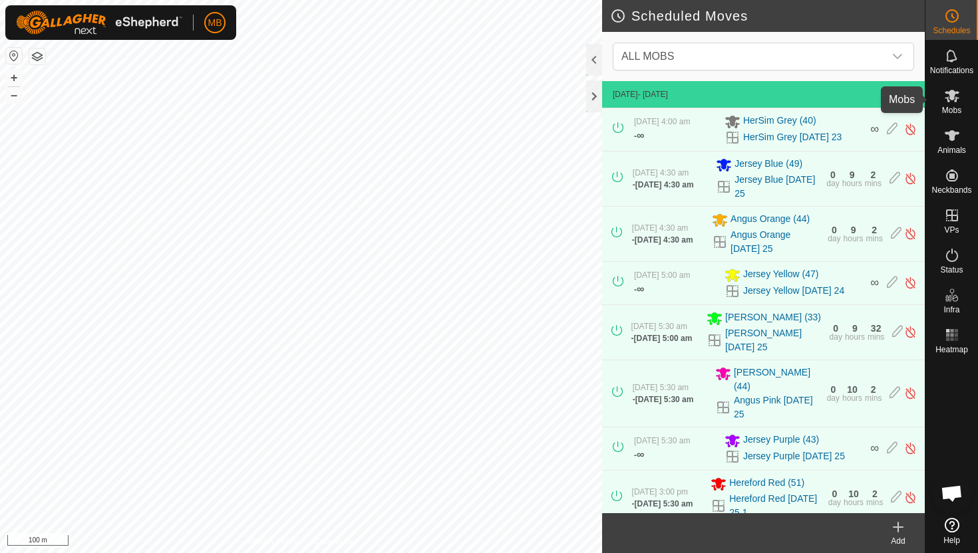
click at [949, 96] on icon at bounding box center [951, 96] width 15 height 13
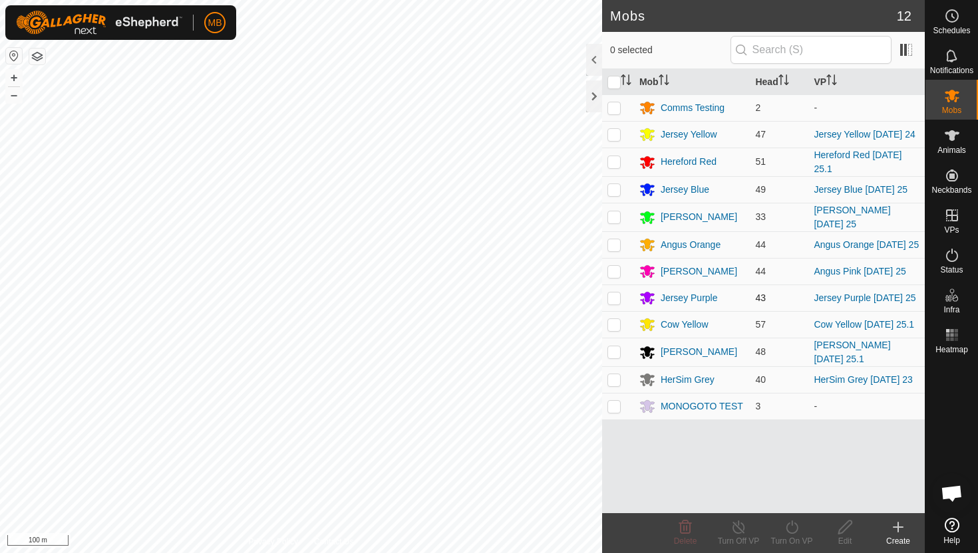
click at [615, 303] on p-checkbox at bounding box center [613, 298] width 13 height 11
checkbox input "true"
click at [791, 525] on icon at bounding box center [791, 527] width 12 height 13
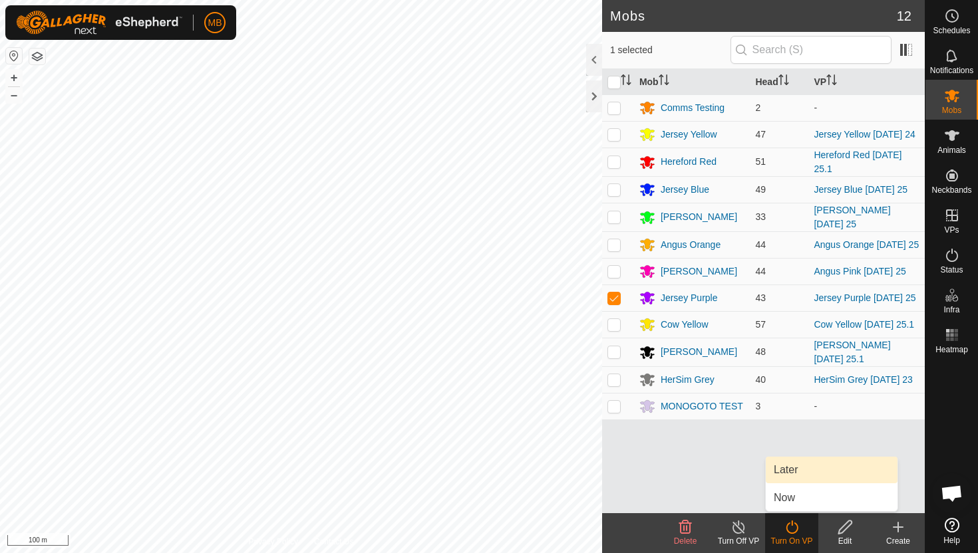
click at [796, 468] on link "Later" at bounding box center [831, 470] width 132 height 27
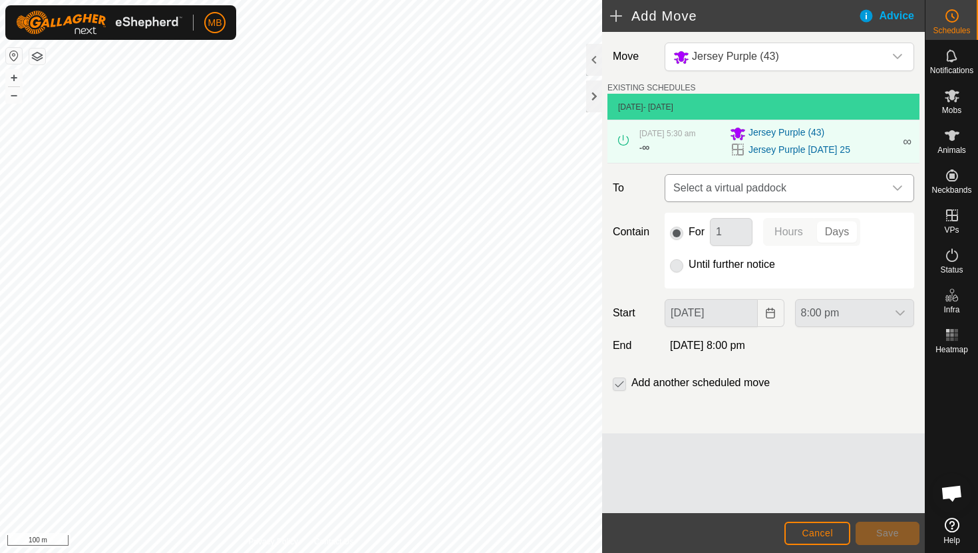
click at [899, 184] on icon "dropdown trigger" at bounding box center [897, 188] width 11 height 11
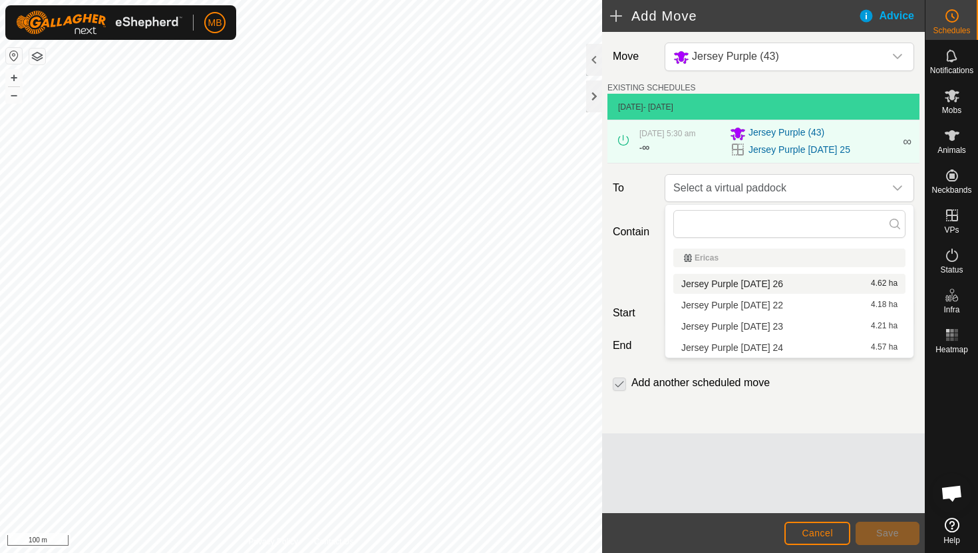
click at [754, 282] on li "Jersey Purple Friday 26 4.62 ha" at bounding box center [789, 284] width 232 height 20
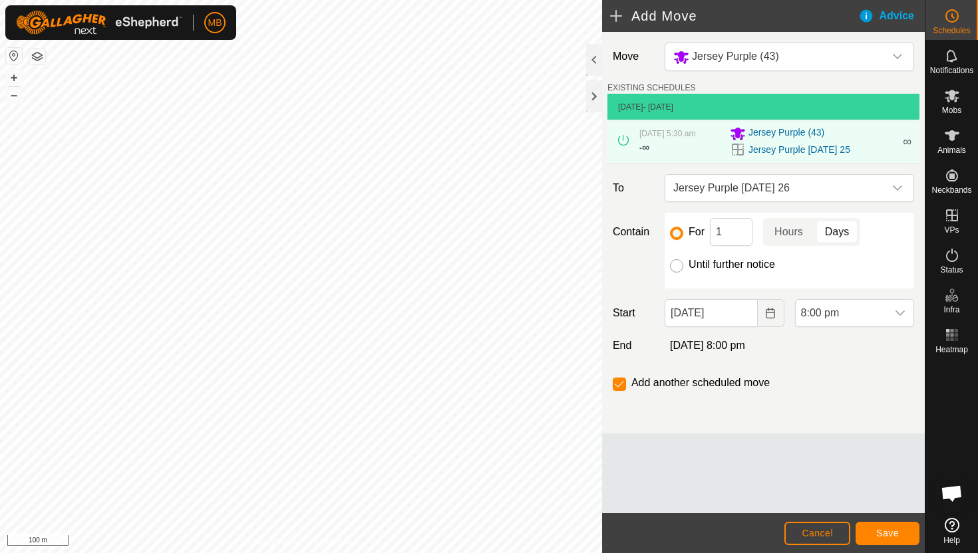
click at [671, 265] on input "Until further notice" at bounding box center [676, 265] width 13 height 13
radio input "true"
checkbox input "false"
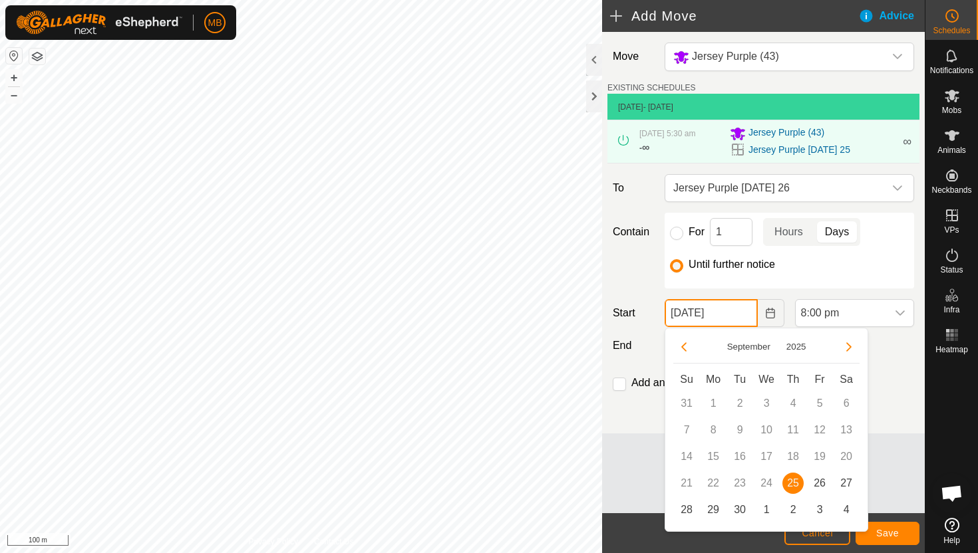
click at [741, 313] on input "25 Sep, 2025" at bounding box center [710, 313] width 92 height 28
click at [817, 482] on span "26" at bounding box center [819, 483] width 21 height 21
type input "26 Sep, 2025"
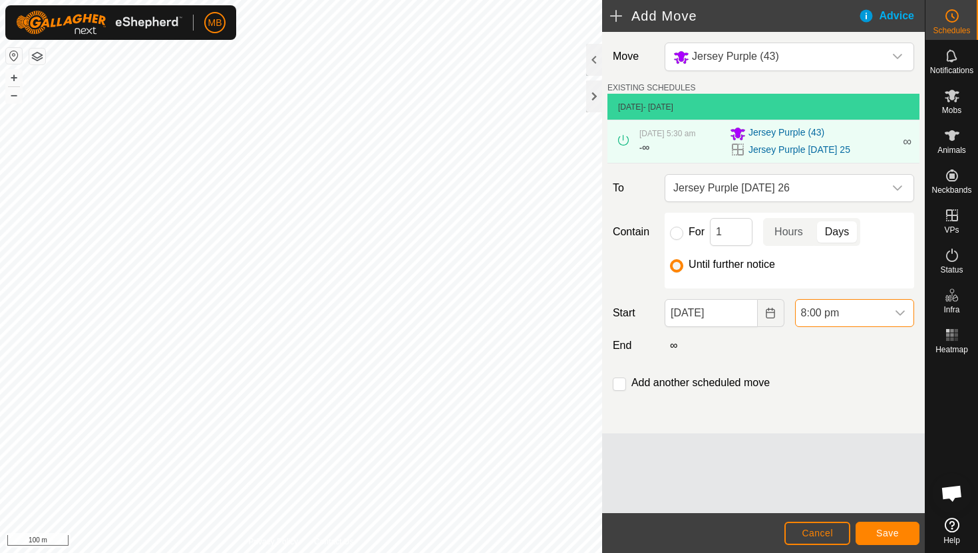
click at [885, 309] on span "8:00 pm" at bounding box center [840, 313] width 91 height 27
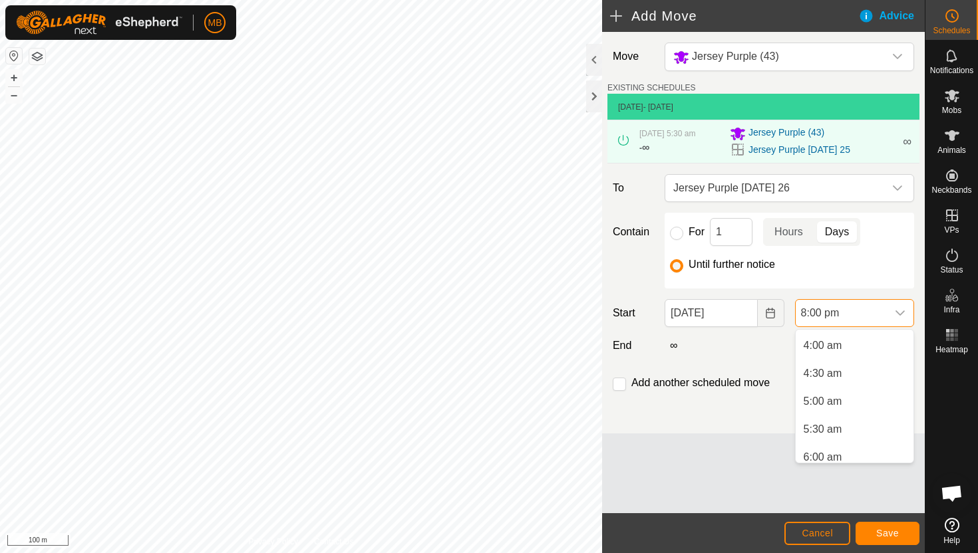
scroll to position [213, 0]
click at [861, 405] on li "5:00 am" at bounding box center [854, 409] width 118 height 27
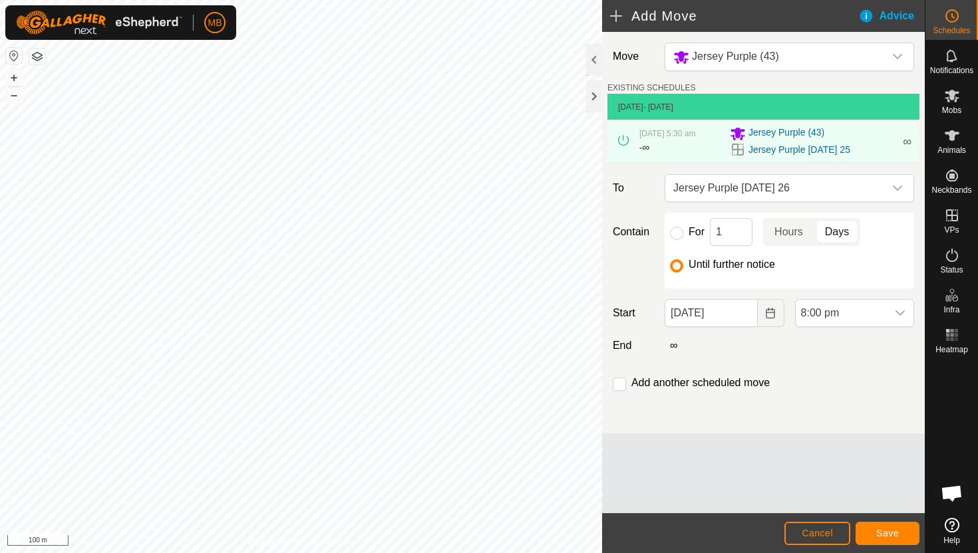
scroll to position [1011, 0]
click at [882, 529] on span "Save" at bounding box center [887, 533] width 23 height 11
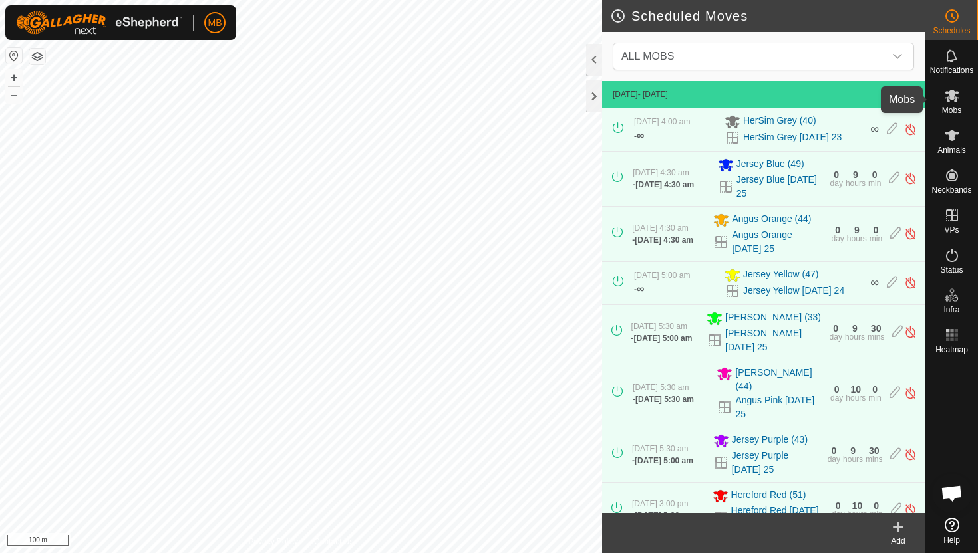
click at [954, 98] on icon at bounding box center [952, 96] width 16 height 16
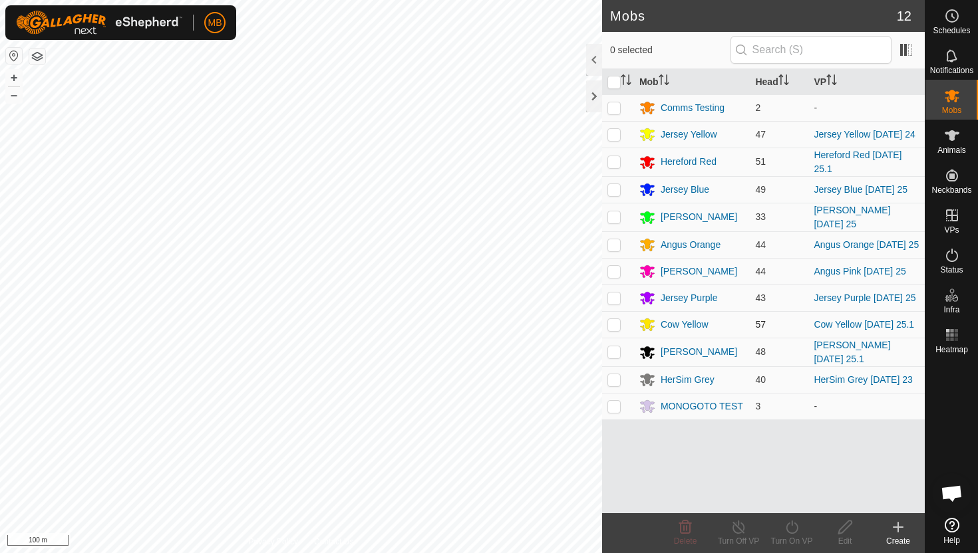
click at [612, 330] on p-checkbox at bounding box center [613, 324] width 13 height 11
checkbox input "true"
click at [793, 527] on icon at bounding box center [791, 527] width 17 height 16
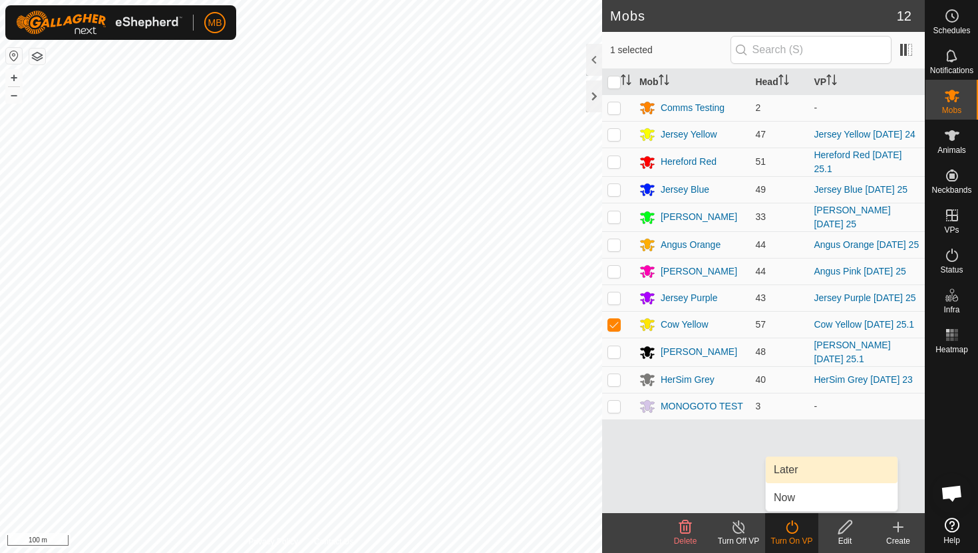
click at [801, 467] on link "Later" at bounding box center [831, 470] width 132 height 27
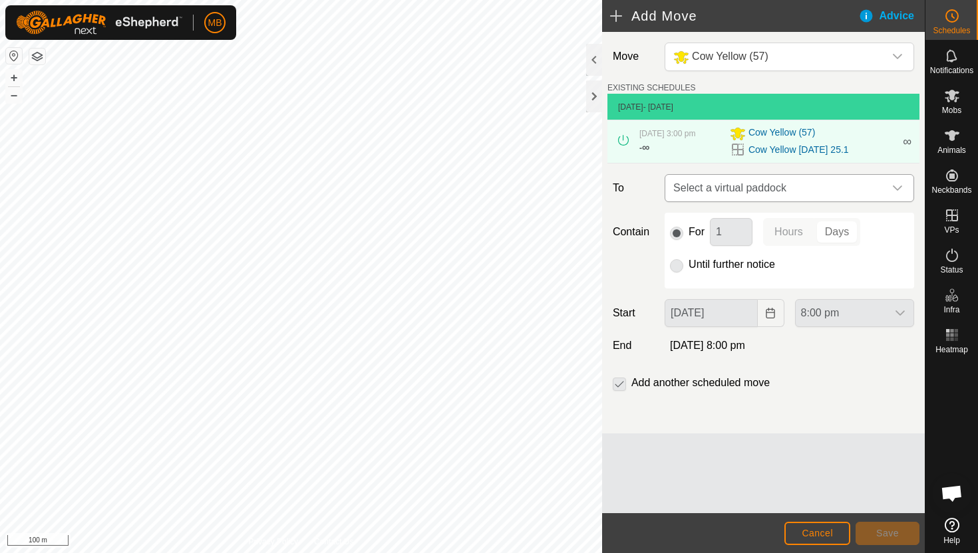
click at [901, 185] on icon "dropdown trigger" at bounding box center [897, 188] width 11 height 11
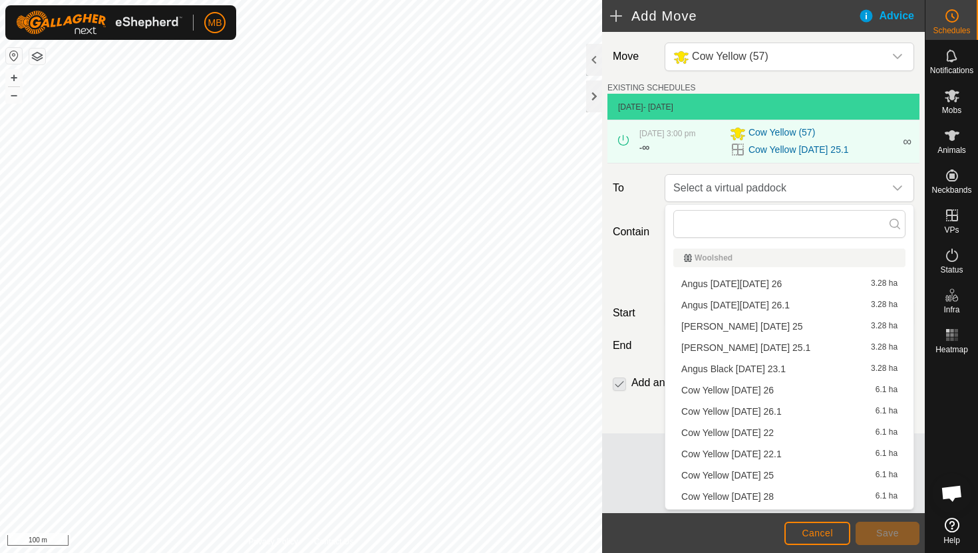
click at [769, 390] on li "Cow Yellow Friday 26 6.1 ha" at bounding box center [789, 390] width 232 height 20
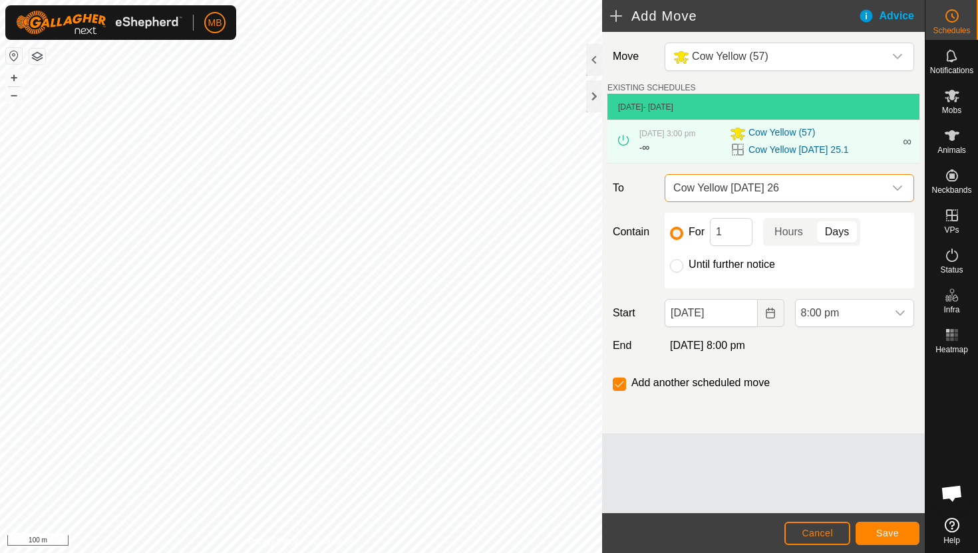
click at [704, 265] on label "Until further notice" at bounding box center [731, 264] width 86 height 11
click at [683, 265] on input "Until further notice" at bounding box center [676, 265] width 13 height 13
radio input "true"
checkbox input "false"
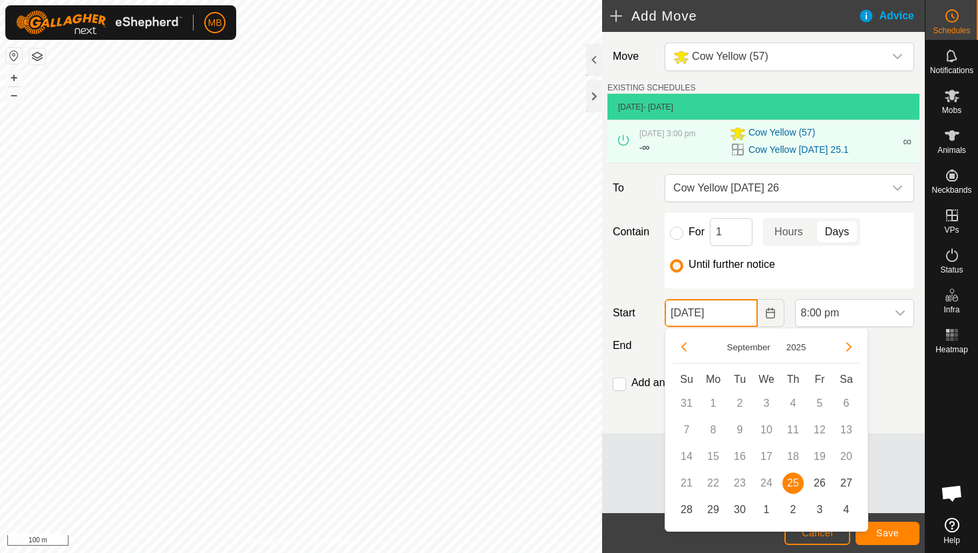
click at [738, 313] on input "25 Sep, 2025" at bounding box center [710, 313] width 92 height 28
click at [819, 484] on span "26" at bounding box center [819, 483] width 21 height 21
type input "26 Sep, 2025"
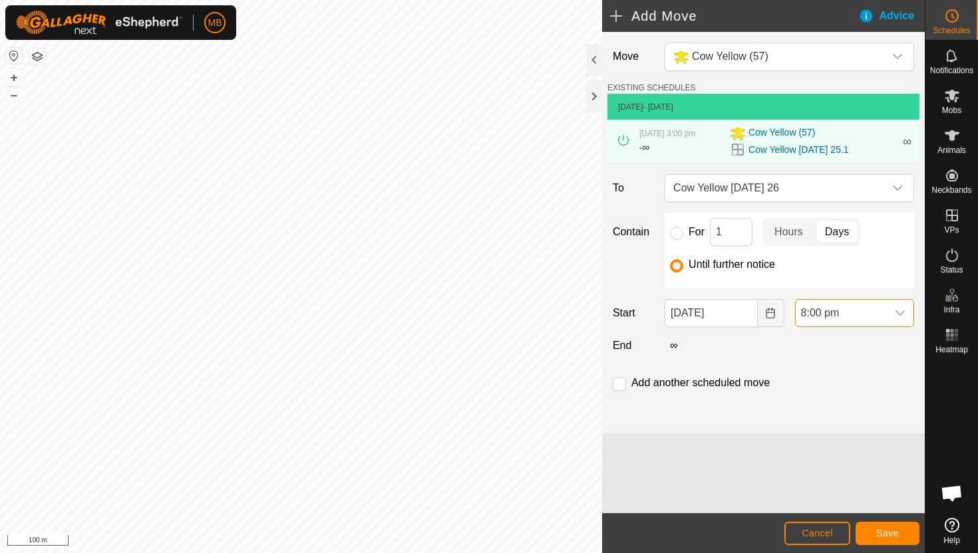
click at [872, 311] on span "8:00 pm" at bounding box center [840, 313] width 91 height 27
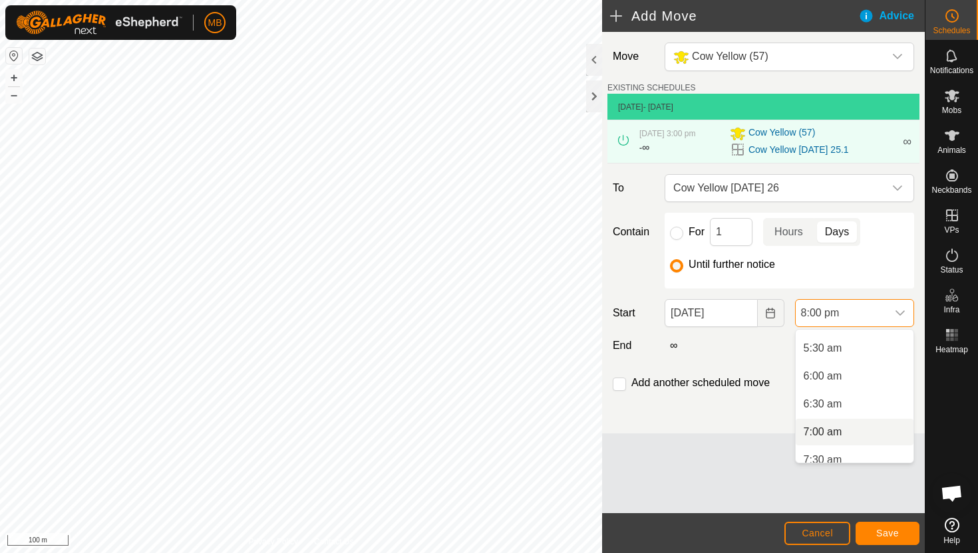
scroll to position [299, 0]
click at [871, 355] on li "5:30 am" at bounding box center [854, 351] width 118 height 27
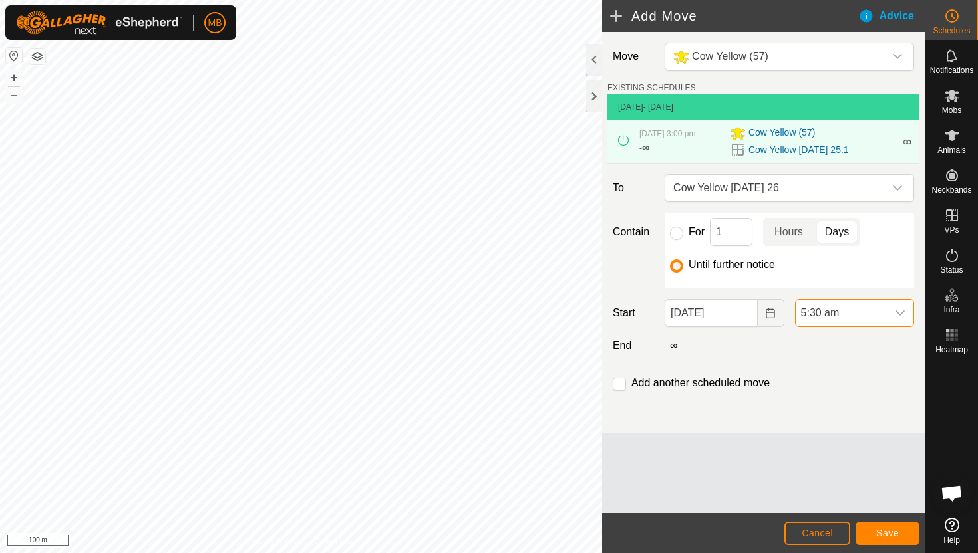
scroll to position [1011, 0]
click at [617, 382] on input "checkbox" at bounding box center [619, 384] width 13 height 13
checkbox input "true"
click at [885, 528] on span "Save" at bounding box center [887, 533] width 23 height 11
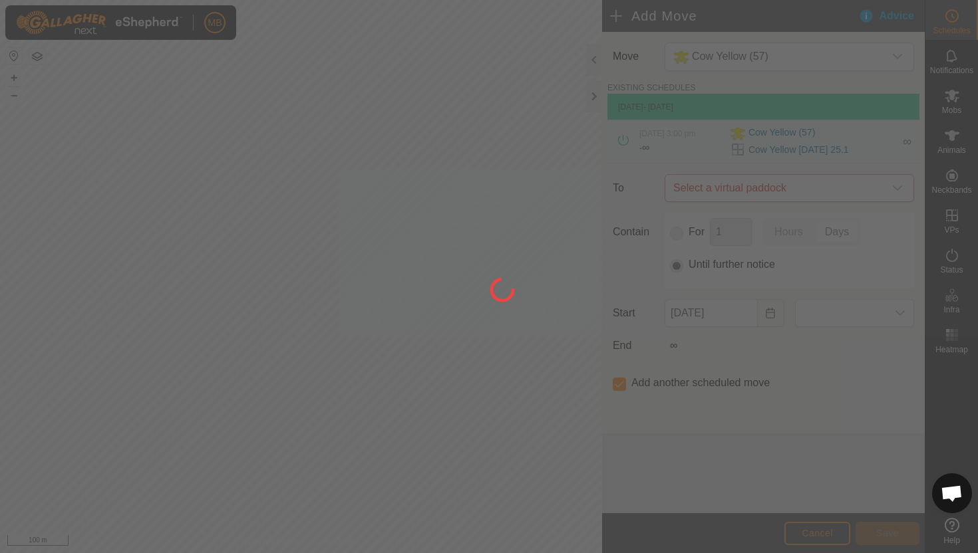
type input "26 Sep, 2025"
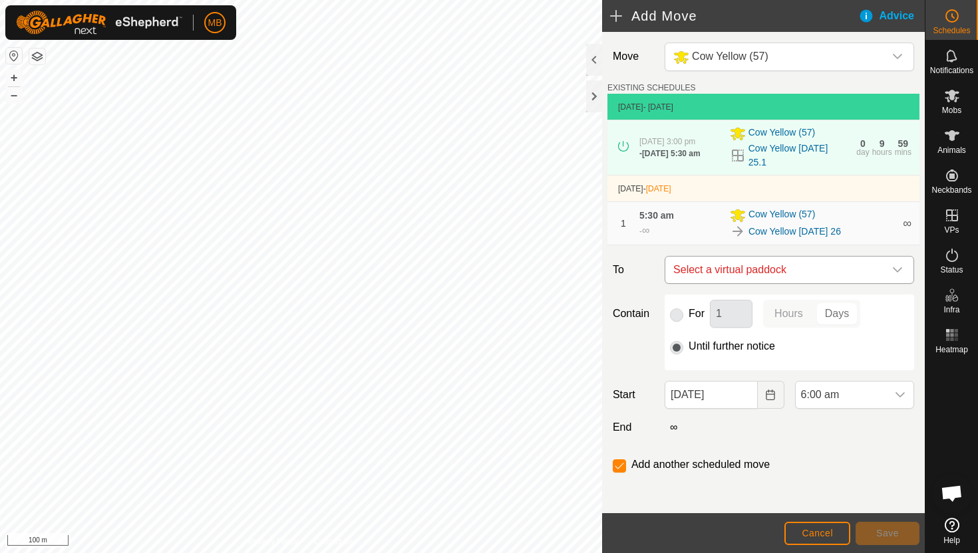
click at [896, 273] on icon "dropdown trigger" at bounding box center [897, 269] width 9 height 5
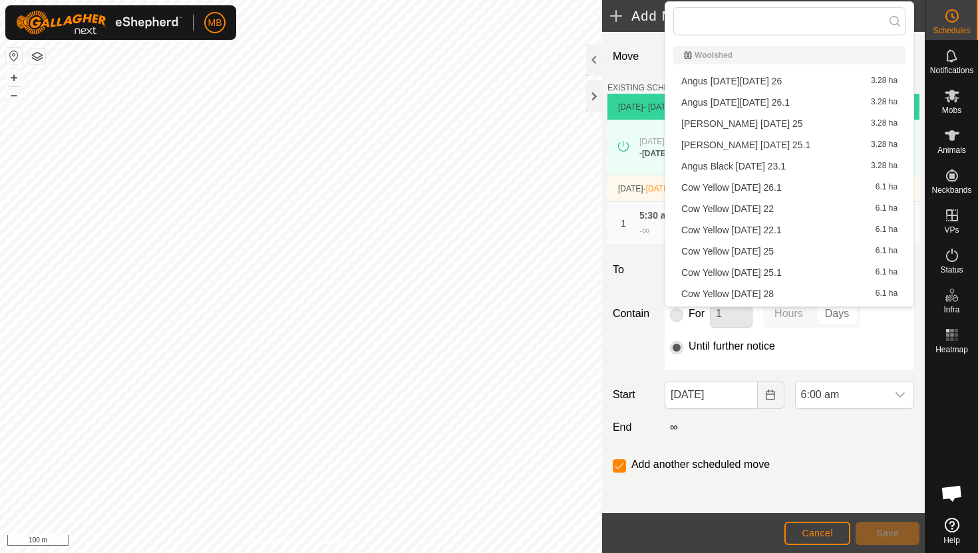
click at [769, 184] on li "Cow Yellow Friday 26.1 6.1 ha" at bounding box center [789, 188] width 232 height 20
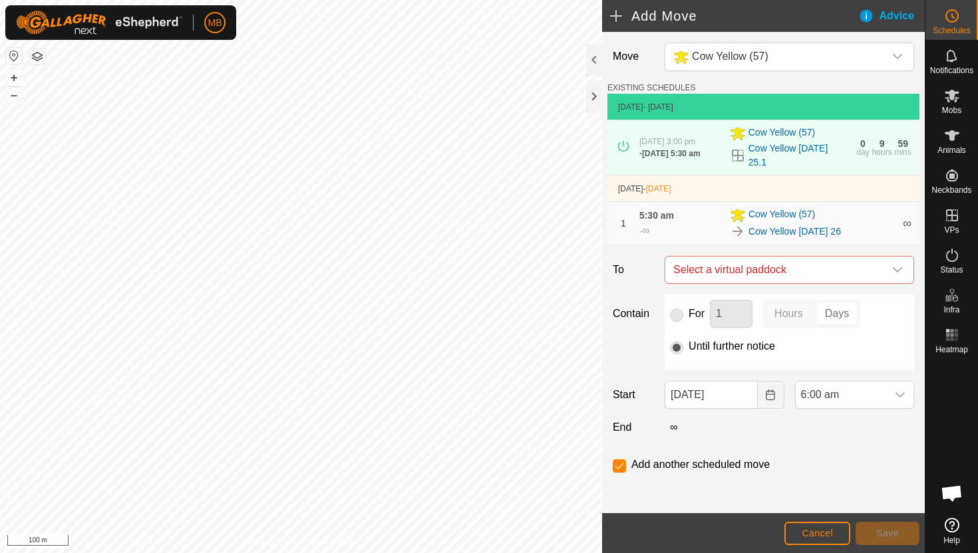
checkbox input "false"
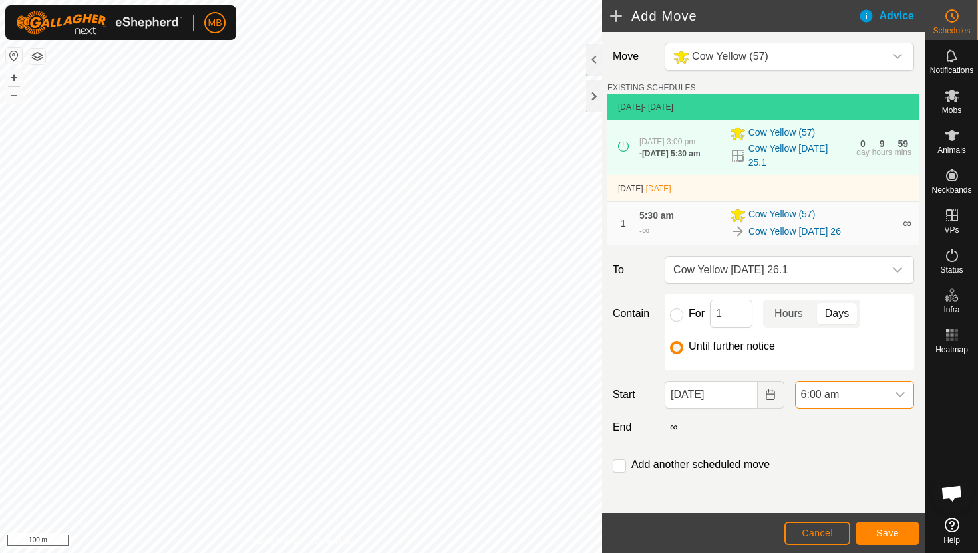
click at [875, 399] on span "6:00 am" at bounding box center [840, 395] width 91 height 27
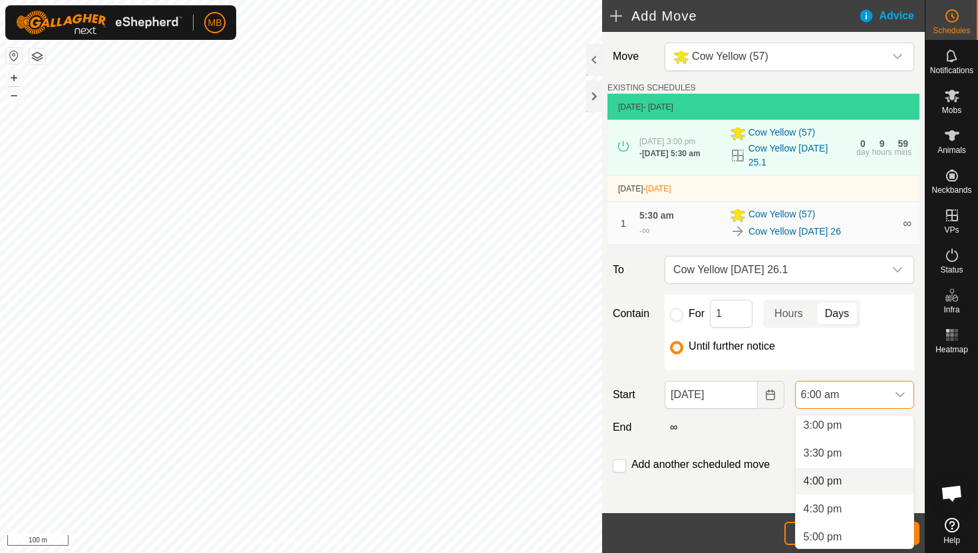
scroll to position [838, 0]
click at [860, 432] on li "3:00 pm" at bounding box center [854, 429] width 118 height 27
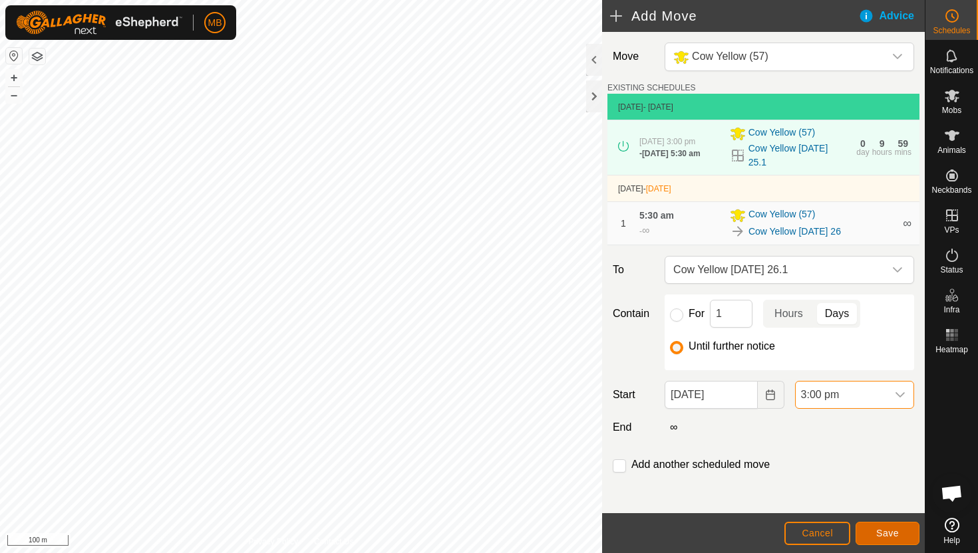
click at [897, 533] on span "Save" at bounding box center [887, 533] width 23 height 11
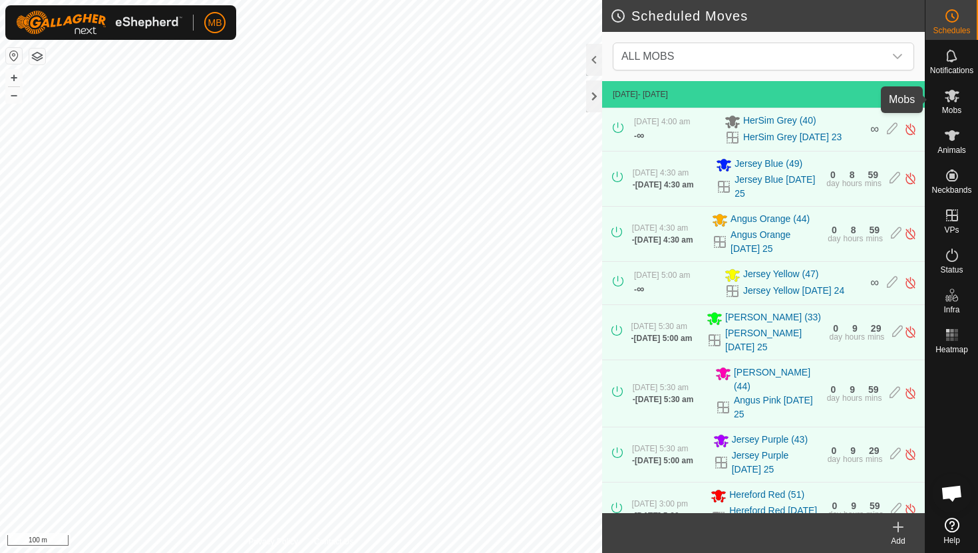
click at [948, 102] on icon at bounding box center [951, 96] width 15 height 13
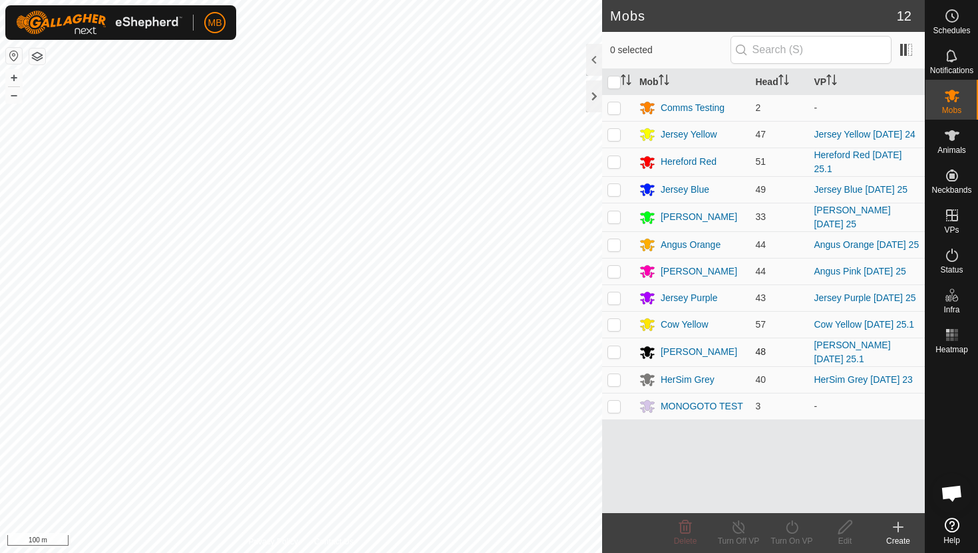
click at [614, 357] on p-checkbox at bounding box center [613, 352] width 13 height 11
checkbox input "true"
click at [788, 527] on icon at bounding box center [791, 527] width 17 height 16
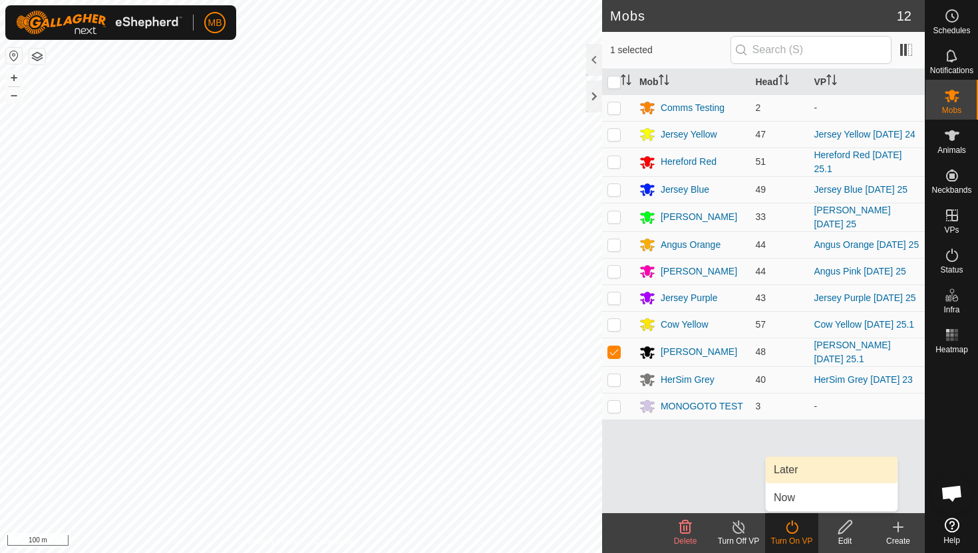
click at [809, 472] on link "Later" at bounding box center [831, 470] width 132 height 27
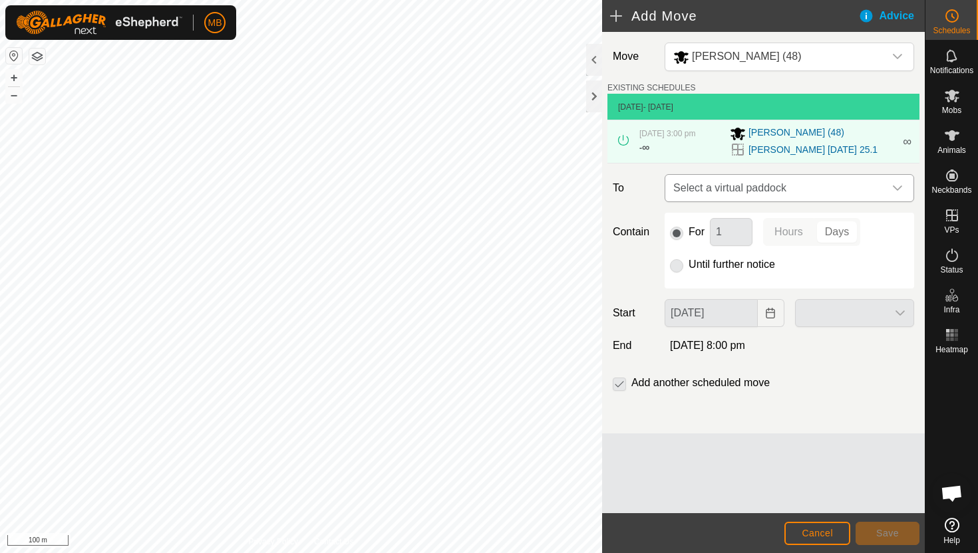
click at [894, 189] on icon "dropdown trigger" at bounding box center [897, 188] width 11 height 11
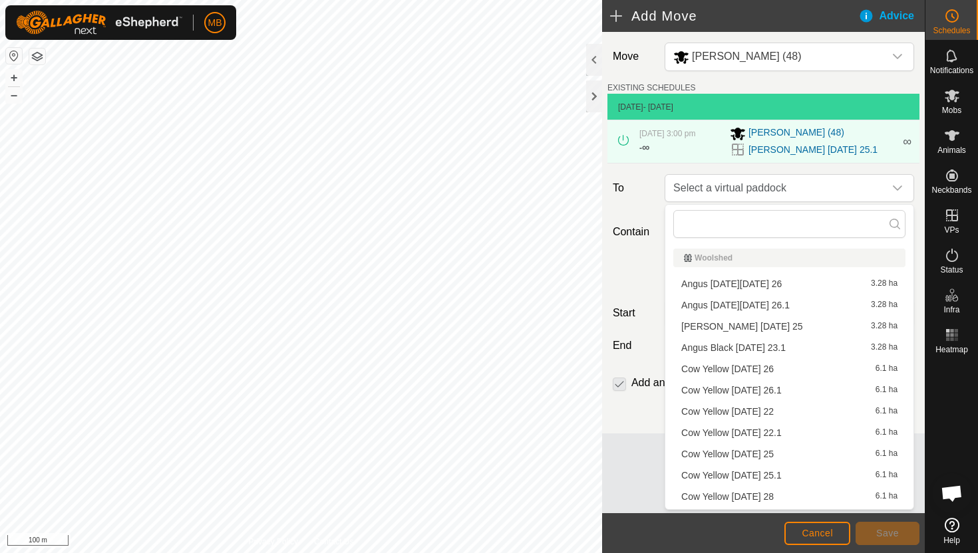
click at [791, 285] on li "Angus Black Friday 26 3.28 ha" at bounding box center [789, 284] width 232 height 20
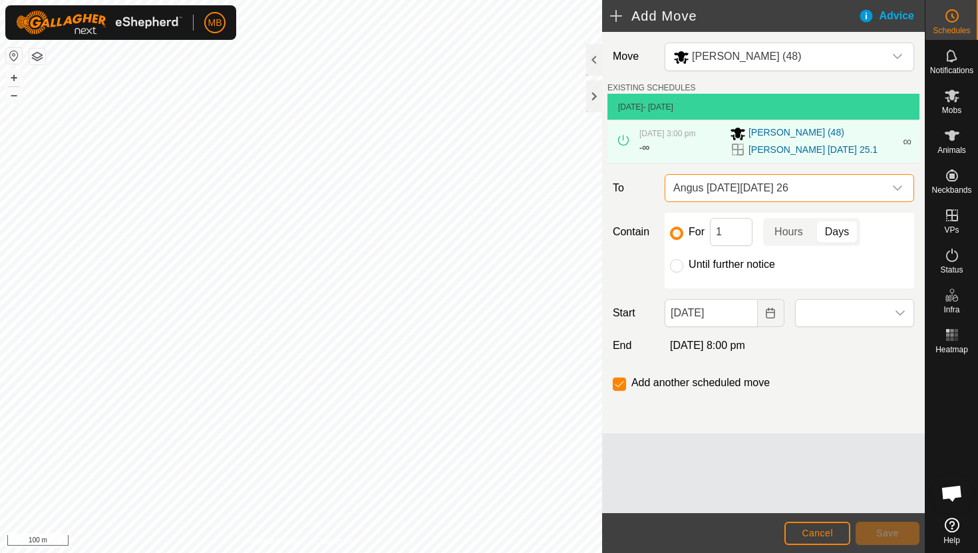
click at [708, 263] on label "Until further notice" at bounding box center [731, 264] width 86 height 11
click at [683, 263] on input "Until further notice" at bounding box center [676, 265] width 13 height 13
radio input "true"
checkbox input "false"
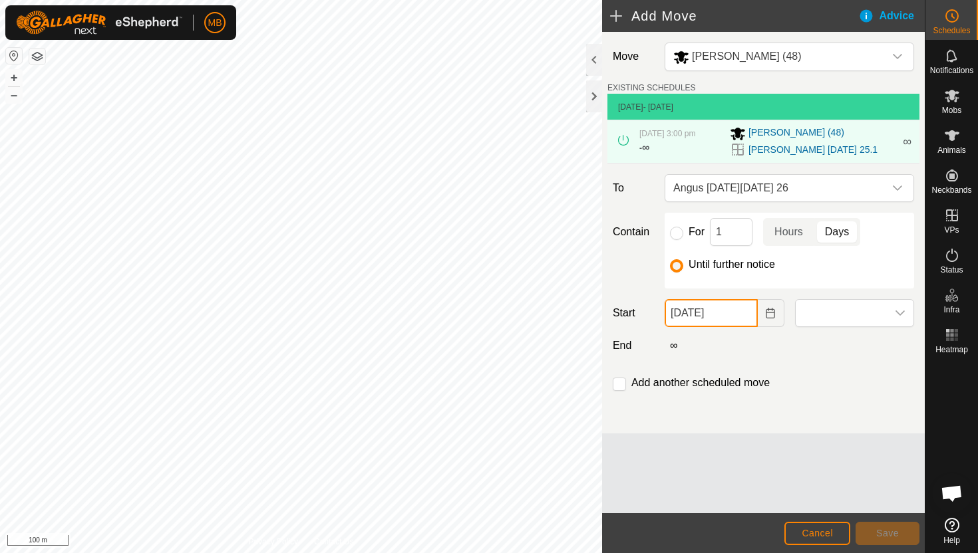
click at [741, 310] on input "25 Sep, 2025" at bounding box center [710, 313] width 92 height 28
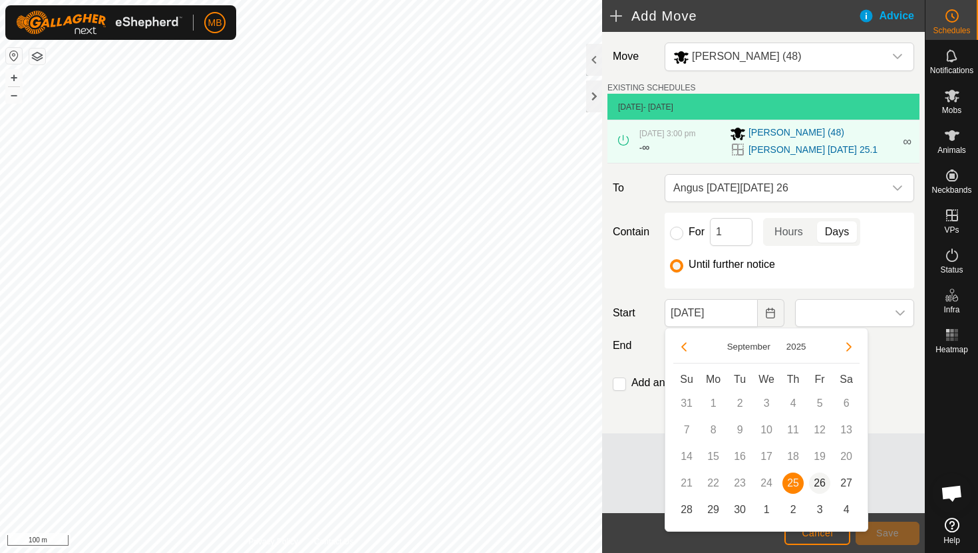
click at [817, 478] on span "26" at bounding box center [819, 483] width 21 height 21
type input "26 Sep, 2025"
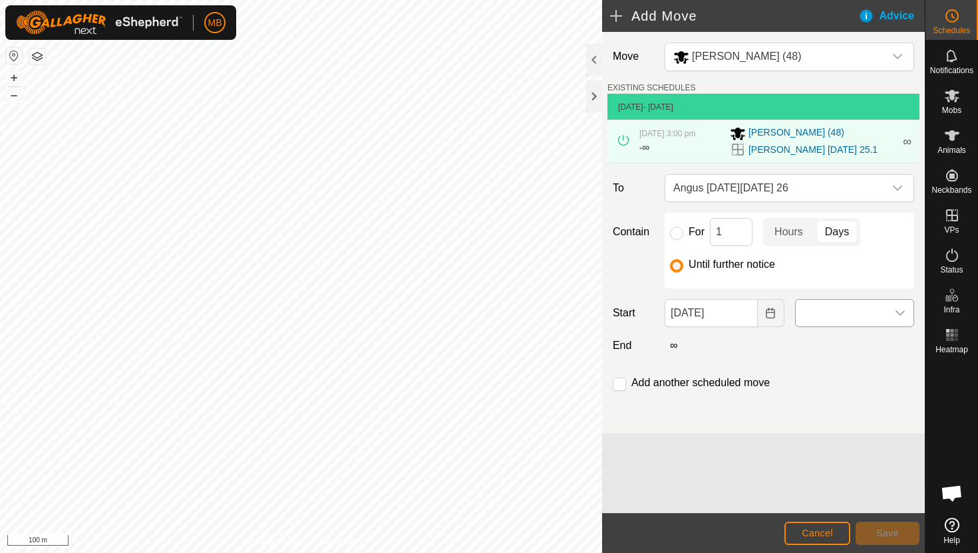
click at [875, 315] on span at bounding box center [840, 313] width 91 height 27
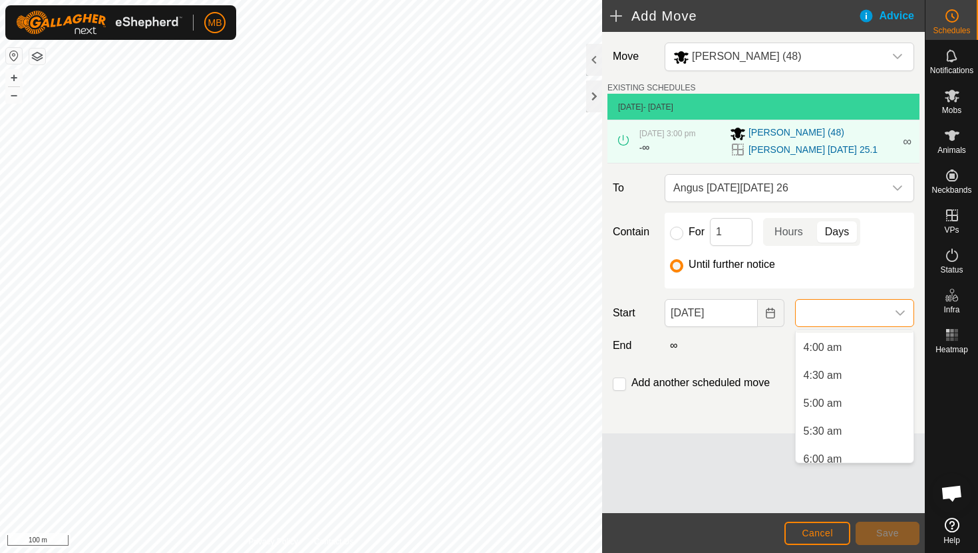
scroll to position [230, 0]
click at [859, 394] on li "5:00 am" at bounding box center [854, 392] width 118 height 27
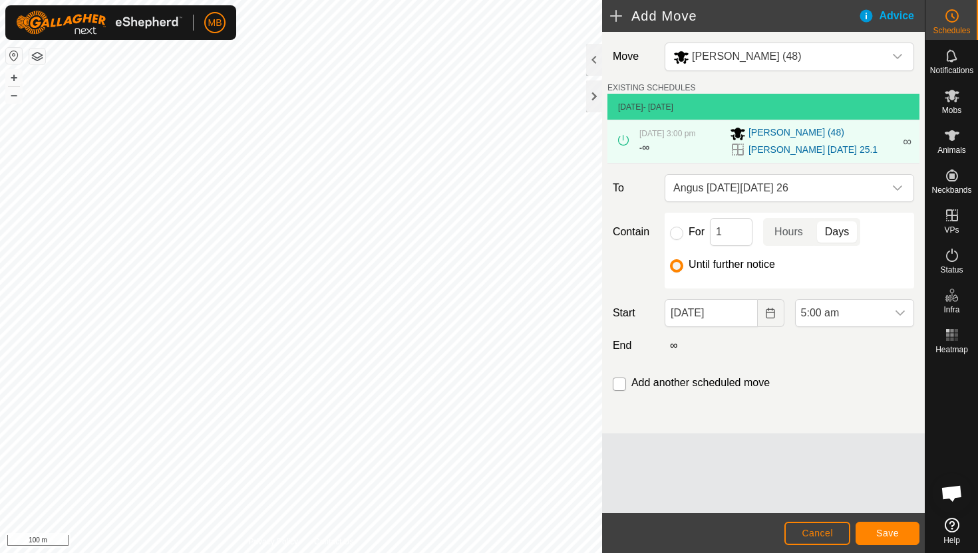
click at [615, 386] on input "checkbox" at bounding box center [619, 384] width 13 height 13
checkbox input "true"
click at [882, 533] on span "Save" at bounding box center [887, 533] width 23 height 11
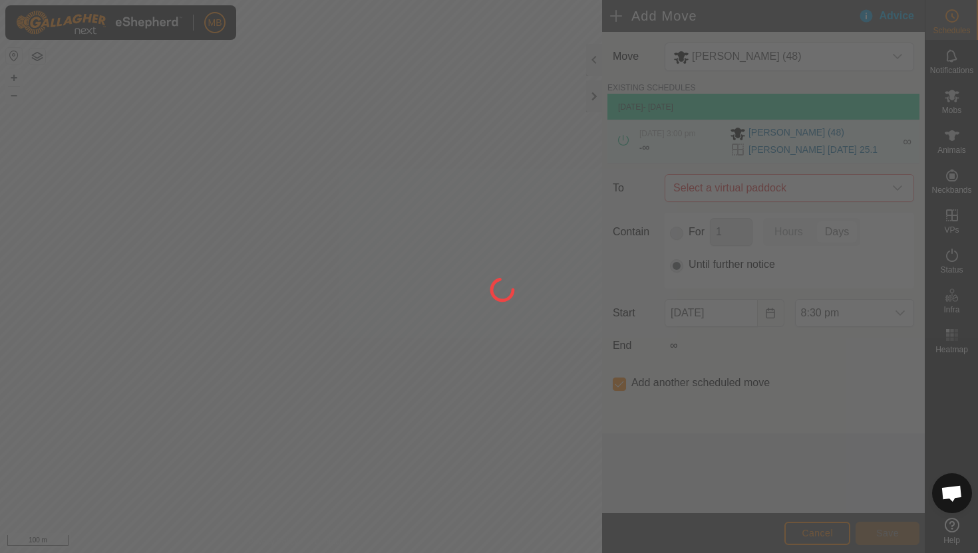
type input "26 Sep, 2025"
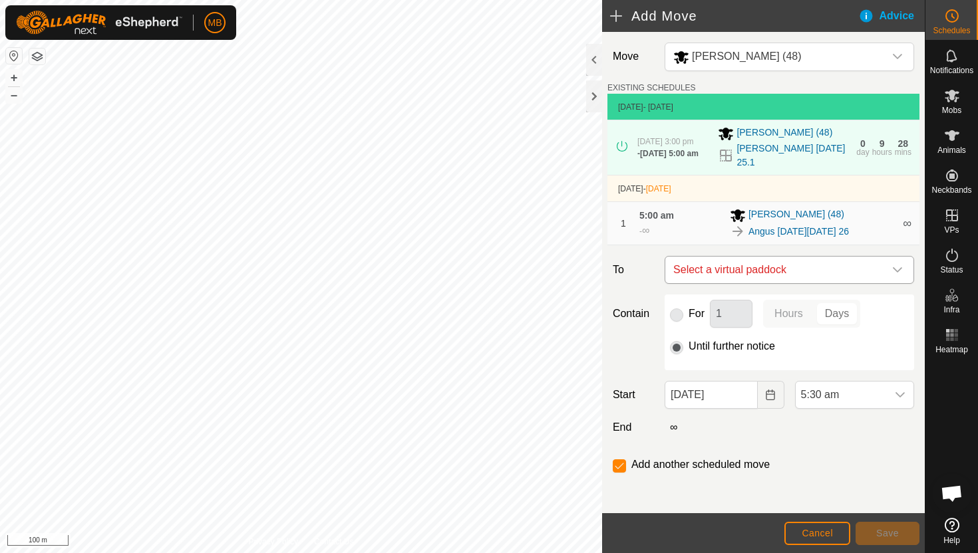
click at [900, 271] on icon "dropdown trigger" at bounding box center [897, 270] width 11 height 11
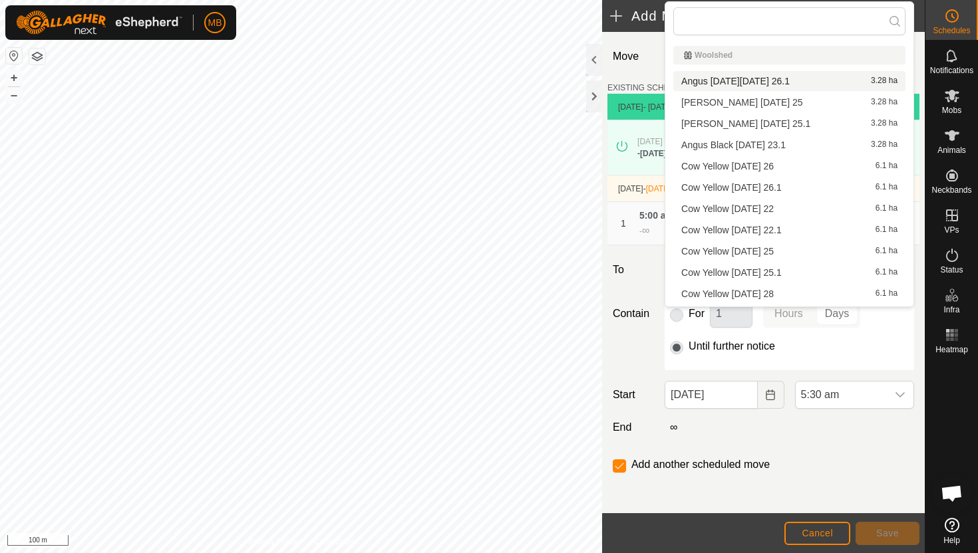
click at [777, 82] on li "Angus Black Friday 26.1 3.28 ha" at bounding box center [789, 81] width 232 height 20
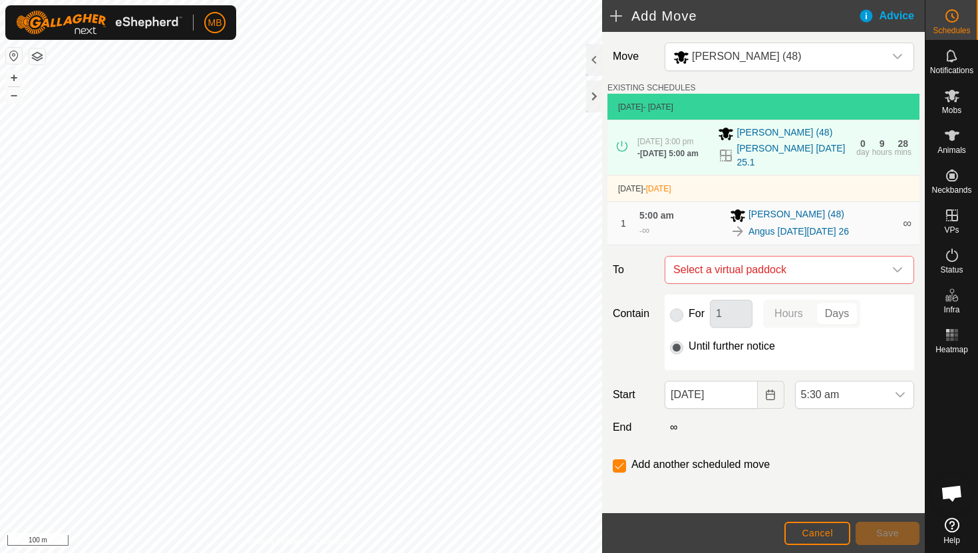
checkbox input "false"
click at [844, 399] on span "5:30 am" at bounding box center [840, 395] width 91 height 27
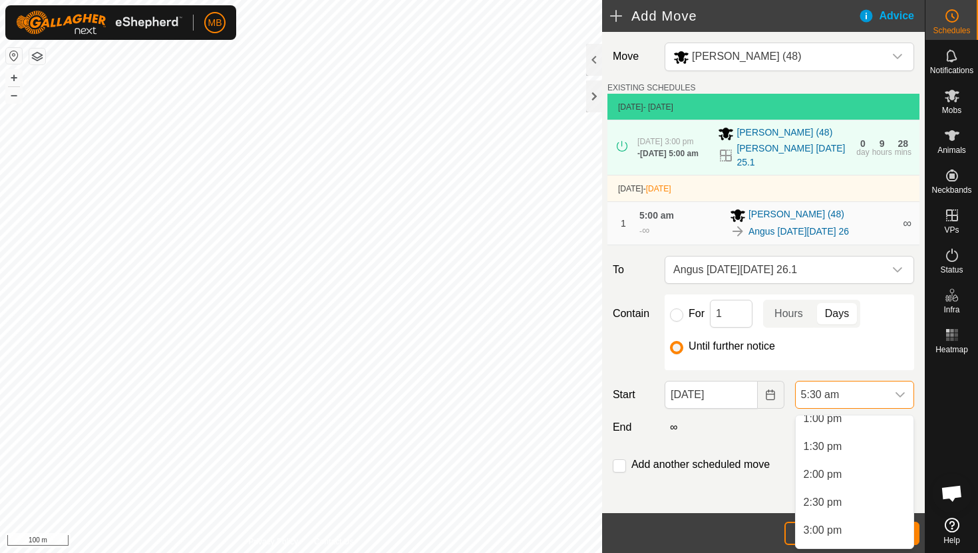
scroll to position [737, 0]
click at [850, 525] on li "3:00 pm" at bounding box center [854, 530] width 118 height 27
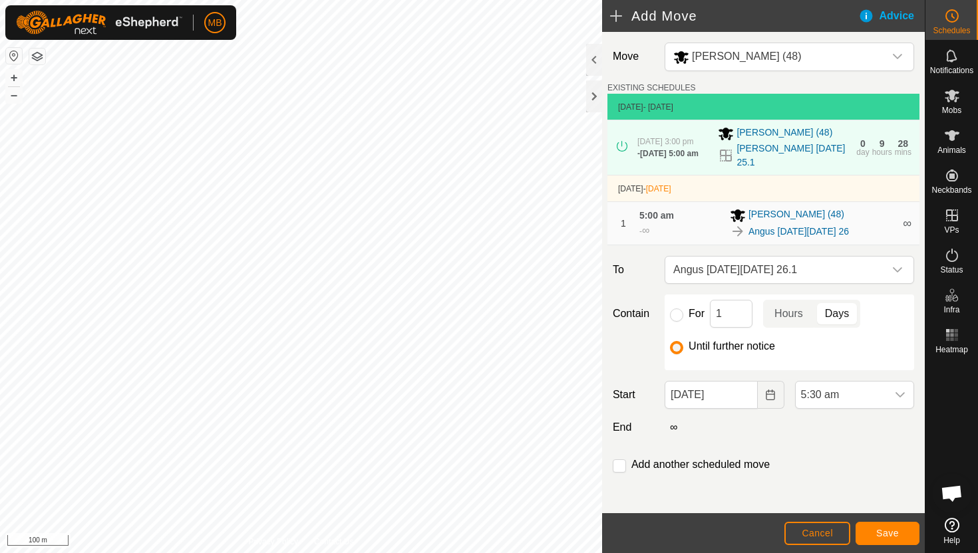
scroll to position [307, 0]
click at [883, 526] on button "Save" at bounding box center [887, 533] width 64 height 23
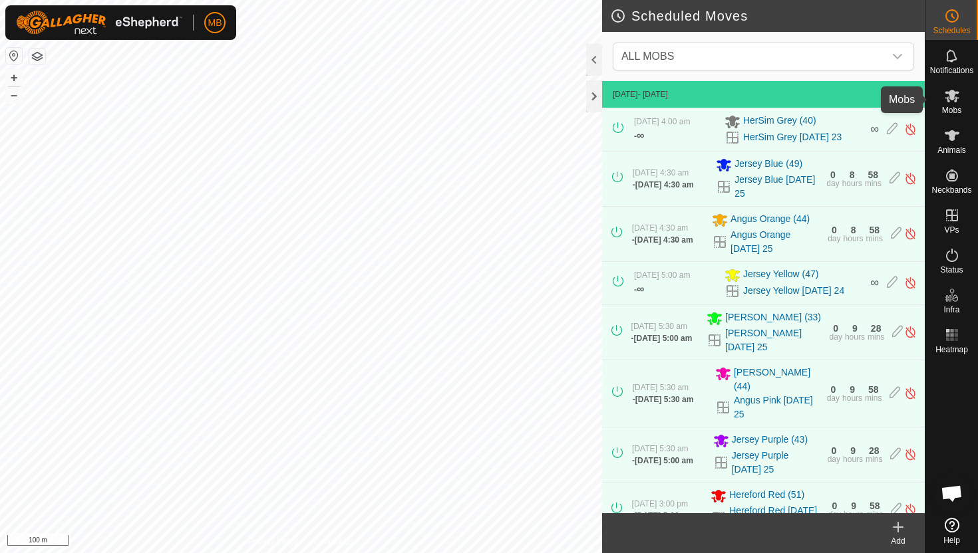
click at [950, 95] on icon at bounding box center [951, 96] width 15 height 13
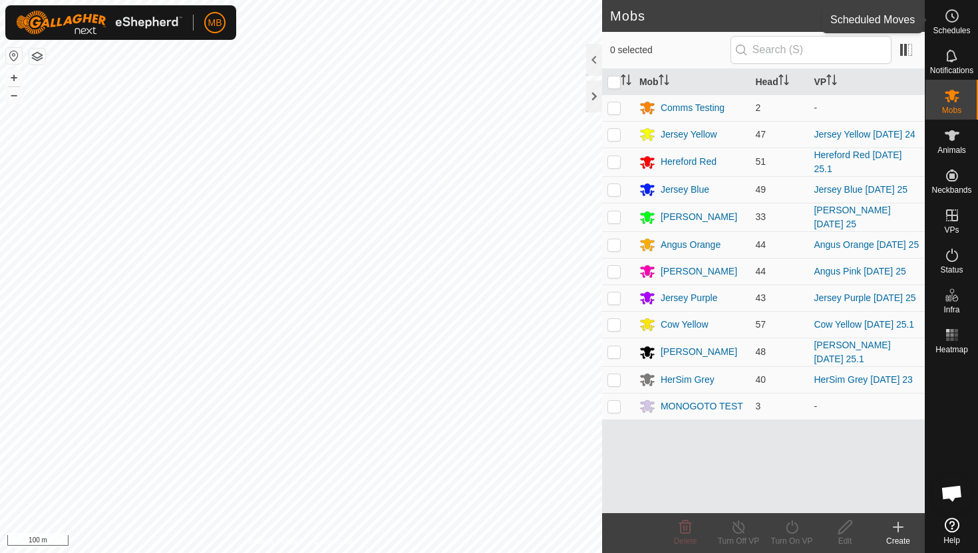
click at [952, 13] on icon at bounding box center [952, 16] width 16 height 16
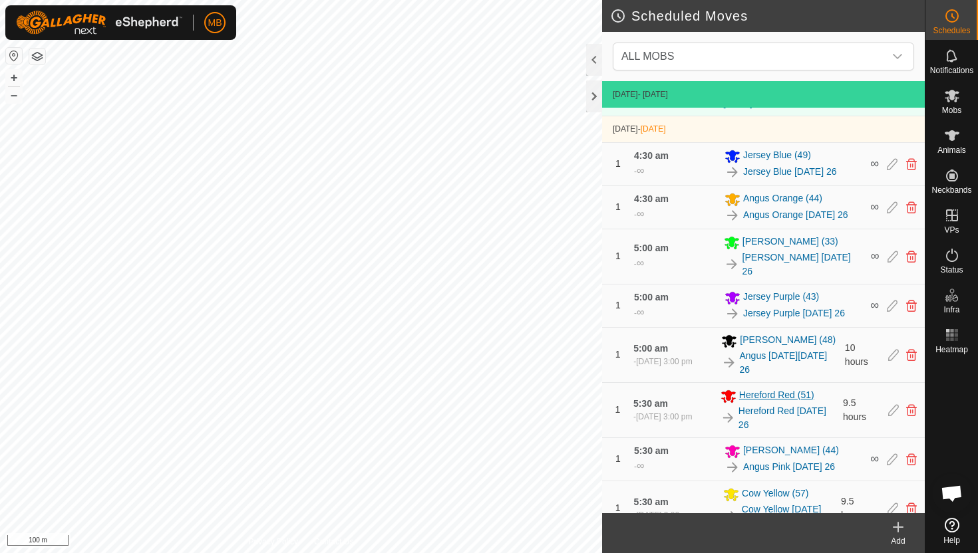
scroll to position [529, 0]
